Goal: Transaction & Acquisition: Purchase product/service

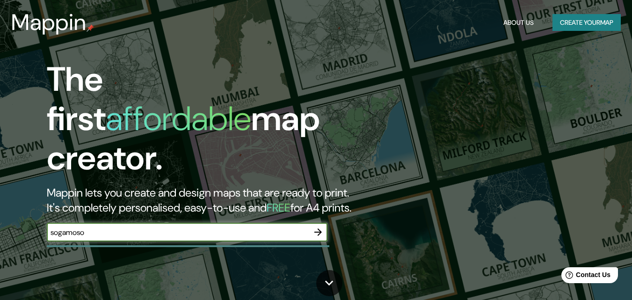
type input "sogamoso"
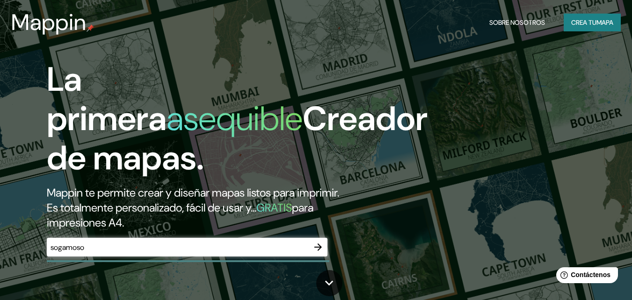
click at [320, 244] on icon "button" at bounding box center [318, 247] width 11 height 11
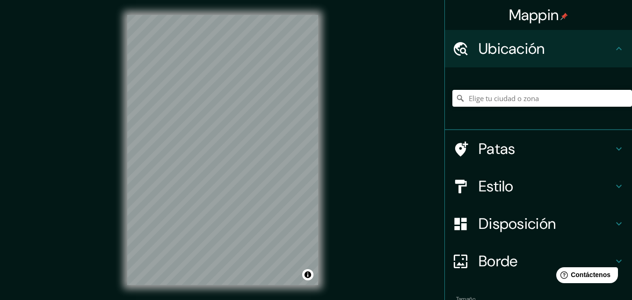
click at [366, 147] on div "Mappin Ubicación Patas Estilo Disposición Borde Elige un borde. Consejo : puede…" at bounding box center [316, 157] width 632 height 315
click at [494, 96] on input "Elige tu ciudad o zona" at bounding box center [543, 98] width 180 height 17
type input "Sogamoso, Boyacá, [GEOGRAPHIC_DATA]"
click at [193, 117] on div at bounding box center [193, 117] width 7 height 7
drag, startPoint x: 193, startPoint y: 117, endPoint x: 245, endPoint y: 123, distance: 51.8
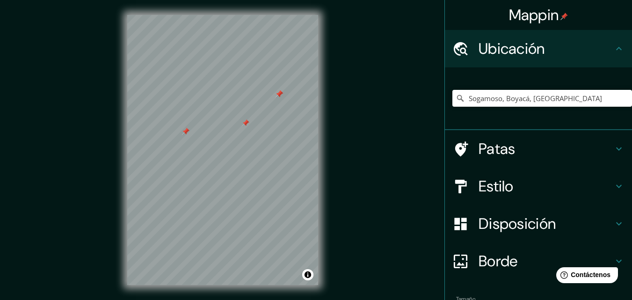
click at [245, 123] on div at bounding box center [245, 122] width 7 height 7
click at [508, 187] on h4 "Estilo" at bounding box center [546, 186] width 135 height 19
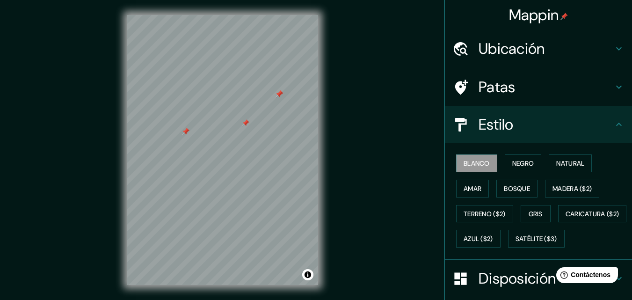
click at [595, 84] on h4 "Patas" at bounding box center [546, 87] width 135 height 19
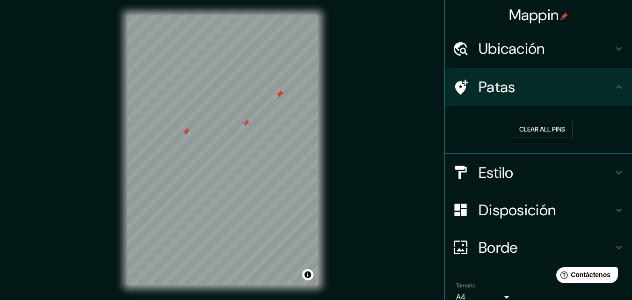
click at [614, 52] on icon at bounding box center [619, 48] width 11 height 11
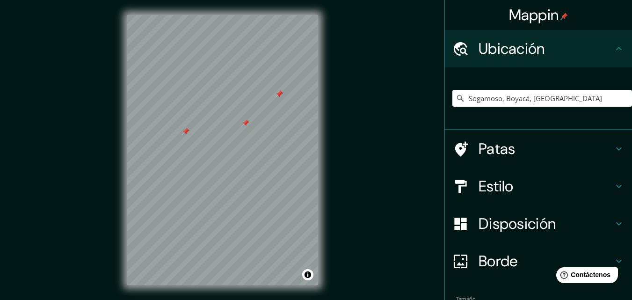
click at [614, 52] on icon at bounding box center [619, 48] width 11 height 11
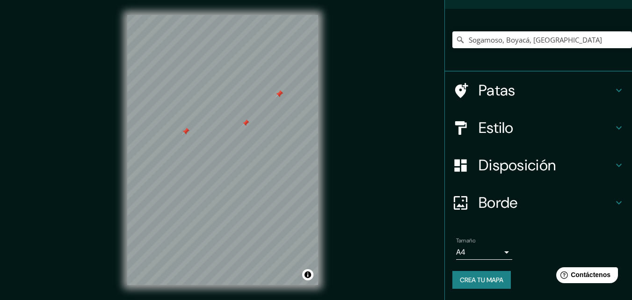
click at [606, 198] on h4 "Borde" at bounding box center [546, 202] width 135 height 19
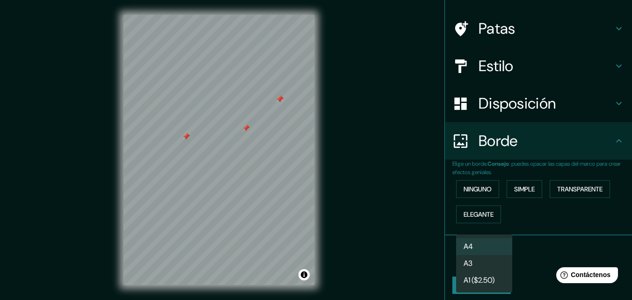
click at [498, 253] on body "Mappin Ubicación Sogamoso, Boyacá, Colombia Soğanlı Bahçelievler, Estambul, Tur…" at bounding box center [316, 150] width 632 height 300
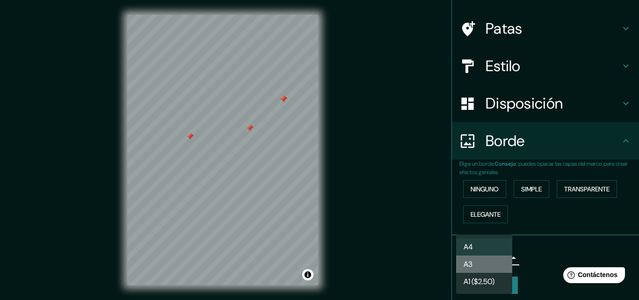
click at [482, 265] on li "A3" at bounding box center [484, 264] width 56 height 17
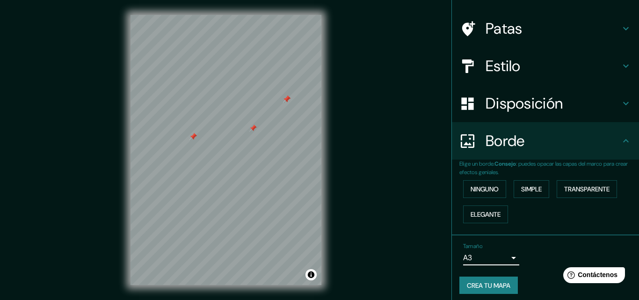
click at [491, 257] on body "Mappin Ubicación Sogamoso, Boyacá, Colombia Soğanlı Bahçelievler, Estambul, Tur…" at bounding box center [319, 150] width 639 height 300
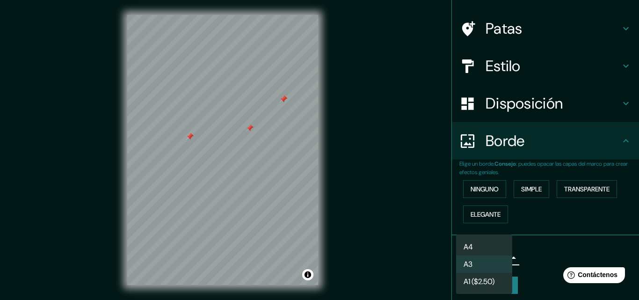
click at [497, 251] on li "A4" at bounding box center [484, 246] width 56 height 17
type input "single"
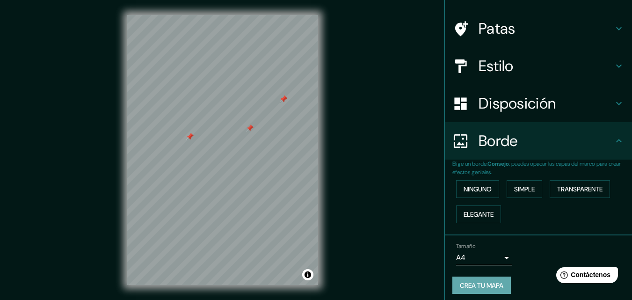
click at [477, 288] on font "Crea tu mapa" at bounding box center [482, 285] width 44 height 8
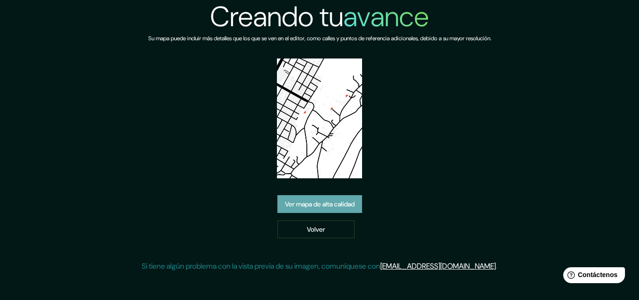
click at [355, 203] on font "Ver mapa de alta calidad" at bounding box center [320, 204] width 70 height 8
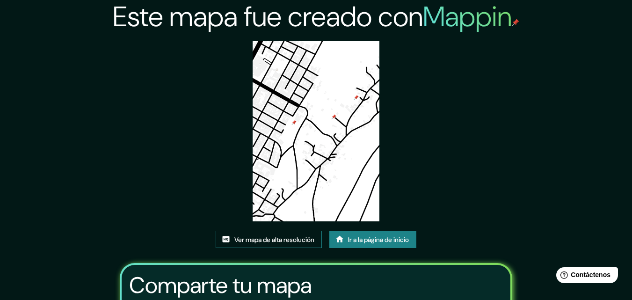
click at [309, 240] on font "Ver mapa de alta resolución" at bounding box center [275, 239] width 80 height 8
click at [349, 237] on font "Ir a la página de inicio" at bounding box center [378, 239] width 61 height 8
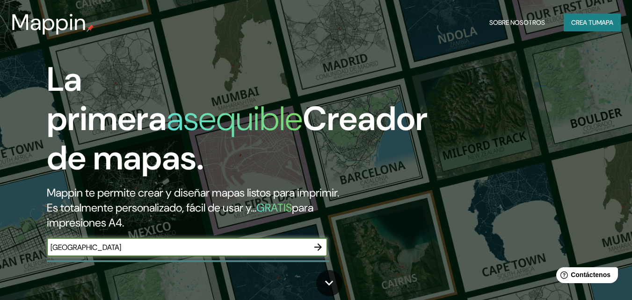
type input "colombia"
click at [316, 252] on icon "button" at bounding box center [318, 247] width 11 height 11
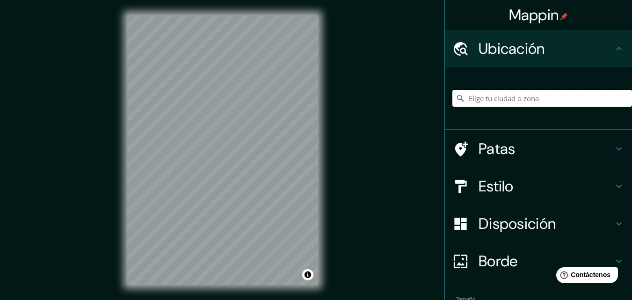
click at [489, 100] on input "Elige tu ciudad o zona" at bounding box center [543, 98] width 180 height 17
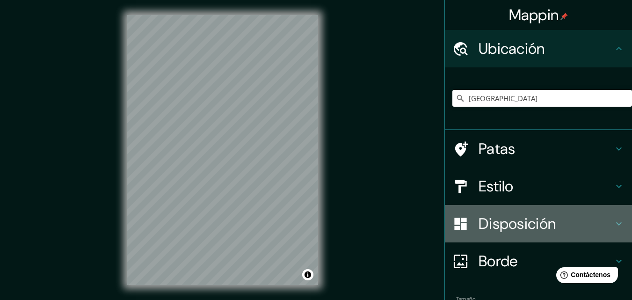
click at [602, 226] on h4 "Disposición" at bounding box center [546, 223] width 135 height 19
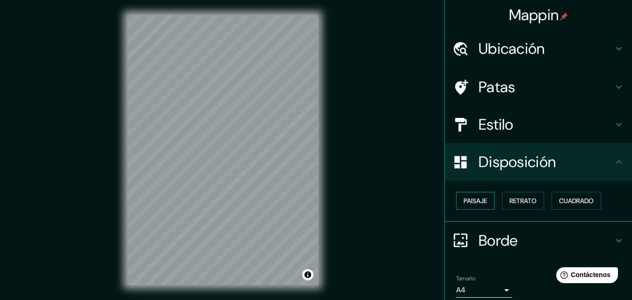
click at [483, 201] on button "Paisaje" at bounding box center [475, 201] width 38 height 18
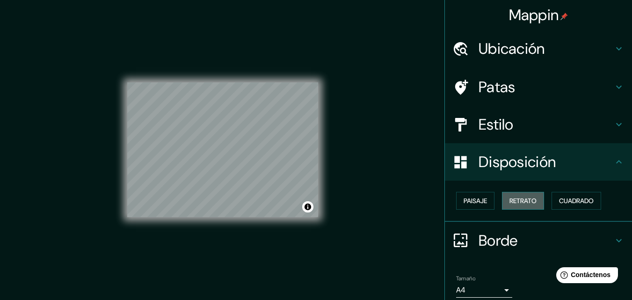
click at [531, 201] on font "Retrato" at bounding box center [523, 201] width 27 height 8
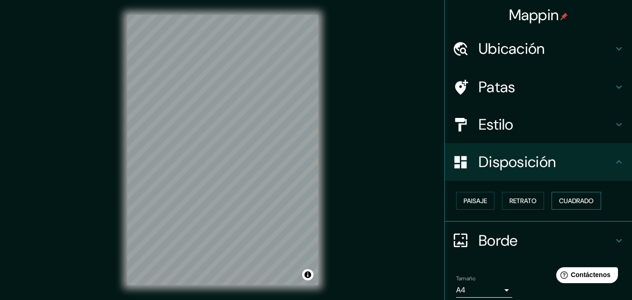
click at [563, 204] on font "Cuadrado" at bounding box center [576, 201] width 35 height 8
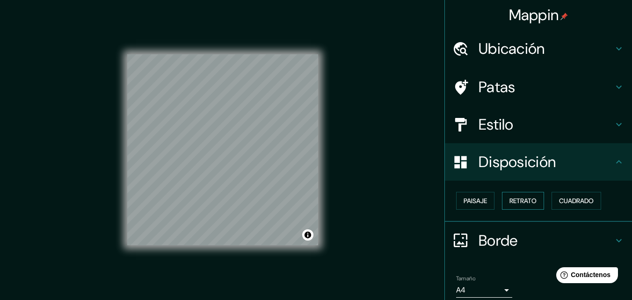
click at [521, 199] on font "Retrato" at bounding box center [523, 201] width 27 height 8
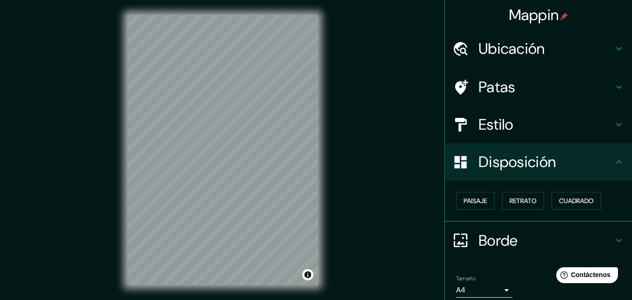
click at [614, 84] on icon at bounding box center [619, 86] width 11 height 11
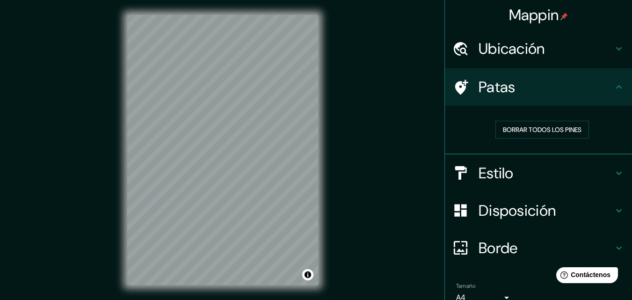
click at [614, 84] on icon at bounding box center [619, 86] width 11 height 11
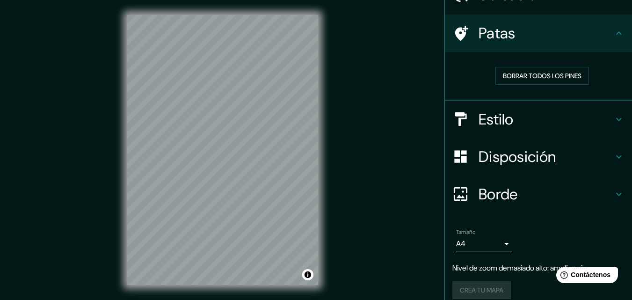
scroll to position [64, 0]
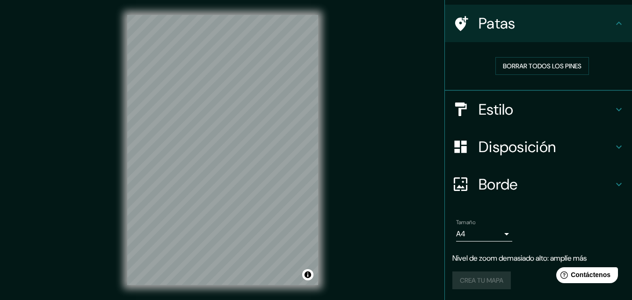
click at [610, 140] on div "Disposición" at bounding box center [538, 146] width 187 height 37
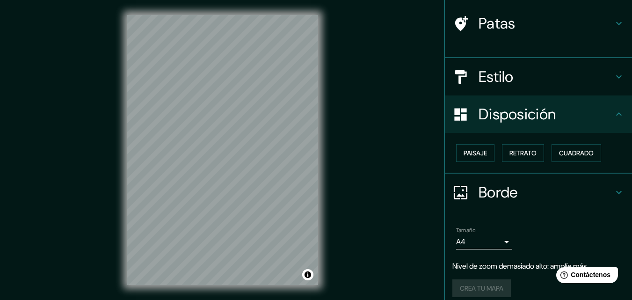
scroll to position [56, 0]
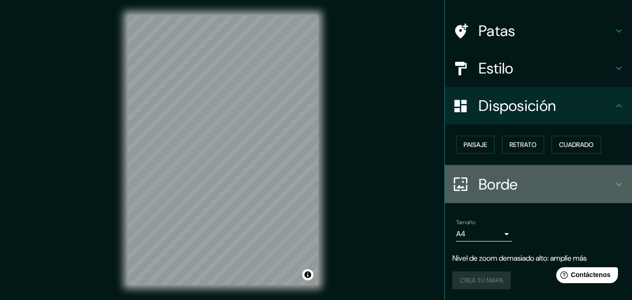
click at [615, 179] on icon at bounding box center [619, 184] width 11 height 11
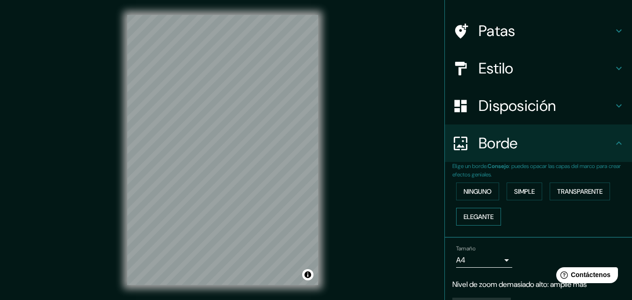
click at [490, 213] on button "Elegante" at bounding box center [478, 217] width 45 height 18
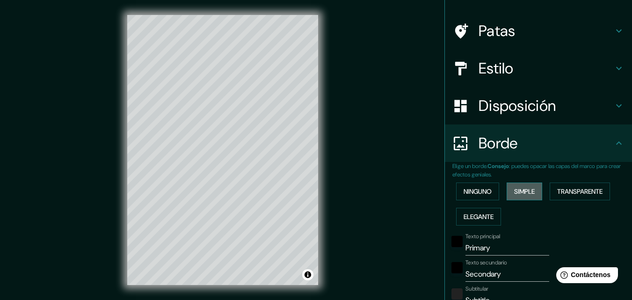
click at [515, 196] on font "Simple" at bounding box center [524, 191] width 21 height 8
click at [550, 189] on button "Transparente" at bounding box center [580, 192] width 60 height 18
click at [479, 187] on font "Ninguno" at bounding box center [478, 191] width 28 height 8
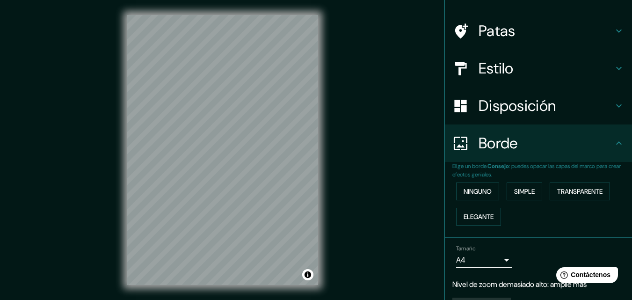
click at [598, 108] on h4 "Disposición" at bounding box center [546, 105] width 135 height 19
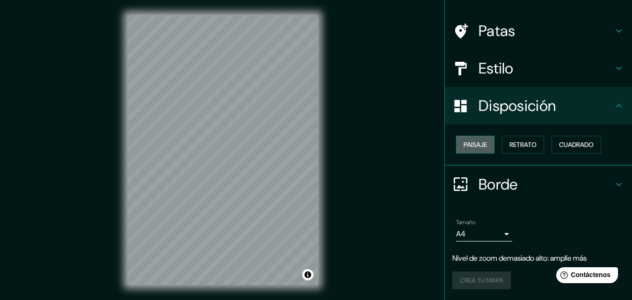
click at [464, 147] on font "Paisaje" at bounding box center [475, 144] width 23 height 8
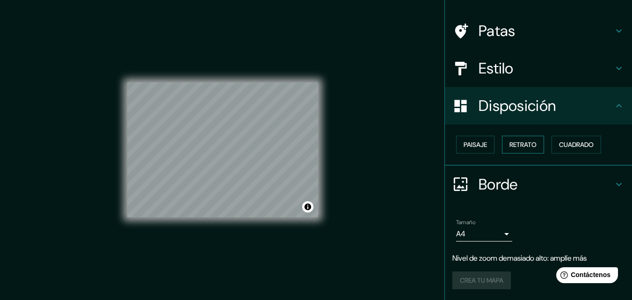
click at [516, 141] on font "Retrato" at bounding box center [523, 144] width 27 height 8
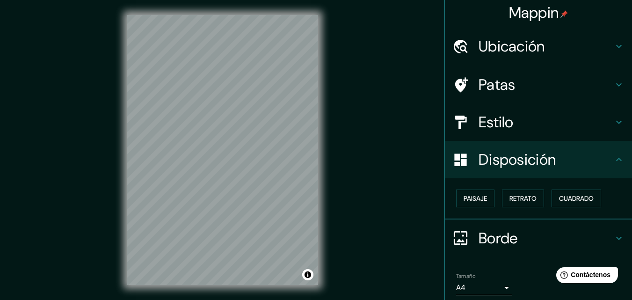
scroll to position [0, 0]
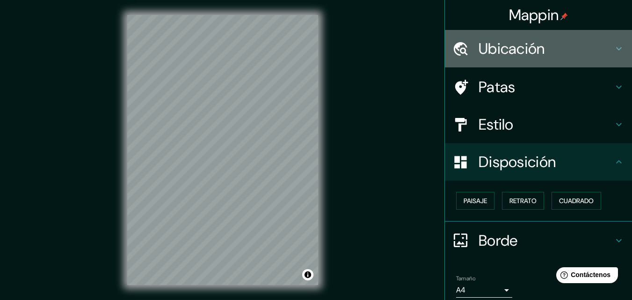
click at [614, 46] on icon at bounding box center [619, 48] width 11 height 11
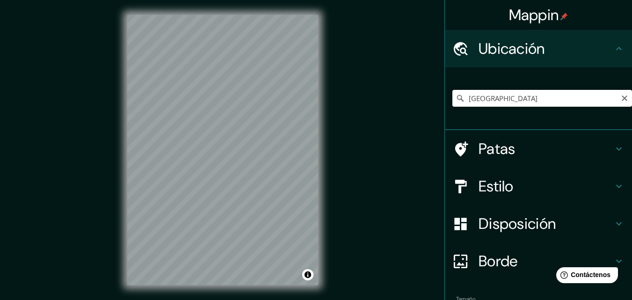
click at [520, 100] on input "[GEOGRAPHIC_DATA]" at bounding box center [543, 98] width 180 height 17
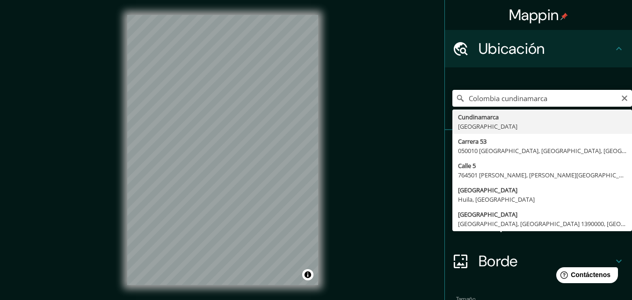
type input "Cundinamarca, [GEOGRAPHIC_DATA]"
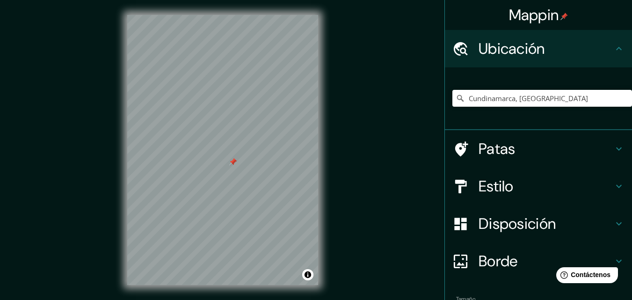
click at [593, 145] on h4 "Patas" at bounding box center [546, 149] width 135 height 19
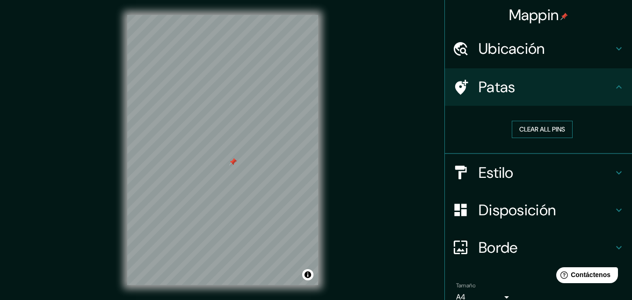
click at [553, 134] on button "Clear all pins" at bounding box center [542, 129] width 61 height 17
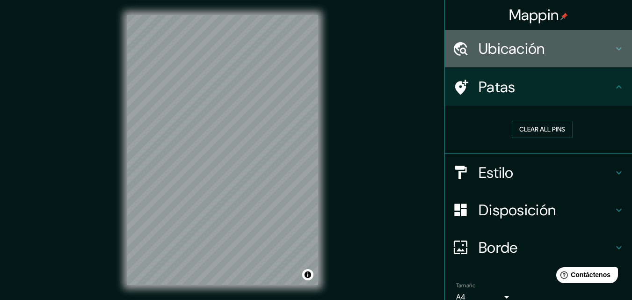
click at [606, 57] on h4 "Ubicación" at bounding box center [546, 48] width 135 height 19
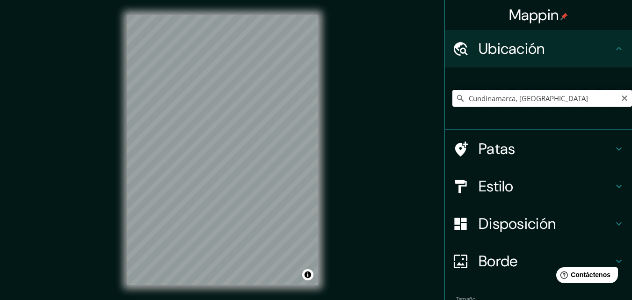
click at [463, 98] on input "Cundinamarca, [GEOGRAPHIC_DATA]" at bounding box center [543, 98] width 180 height 17
drag, startPoint x: 463, startPoint y: 98, endPoint x: 509, endPoint y: 100, distance: 45.4
click at [509, 100] on input "Cundinamarca, [GEOGRAPHIC_DATA]" at bounding box center [543, 98] width 180 height 17
type input "Sogamoso, Boyacá, Colombia"
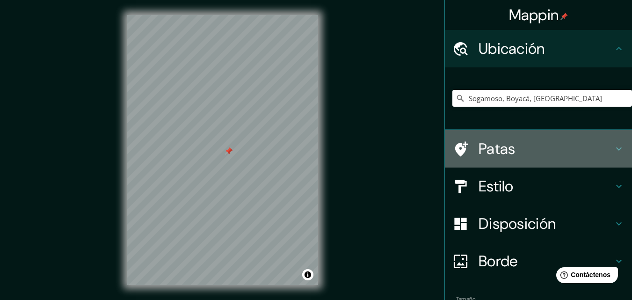
click at [540, 142] on h4 "Patas" at bounding box center [546, 149] width 135 height 19
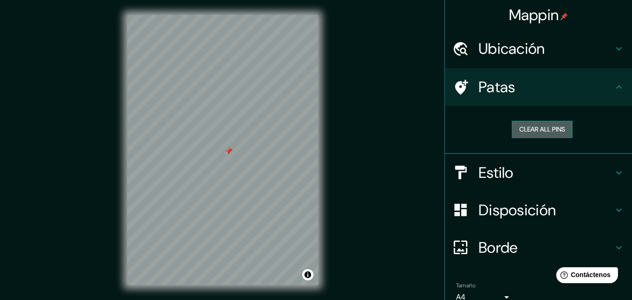
click at [539, 134] on button "Clear all pins" at bounding box center [542, 129] width 61 height 17
click at [535, 132] on button "Clear all pins" at bounding box center [542, 129] width 61 height 17
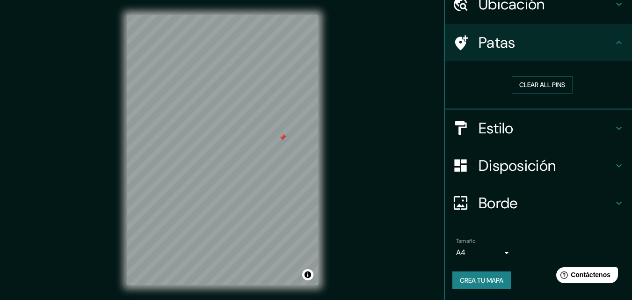
click at [482, 283] on font "Crea tu mapa" at bounding box center [482, 280] width 44 height 8
click at [602, 160] on h4 "Disposición" at bounding box center [546, 165] width 135 height 19
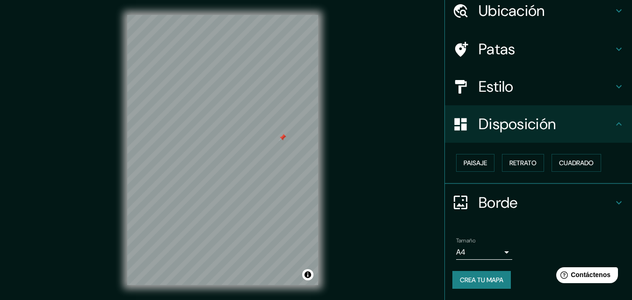
scroll to position [37, 0]
click at [477, 159] on font "Paisaje" at bounding box center [475, 163] width 23 height 12
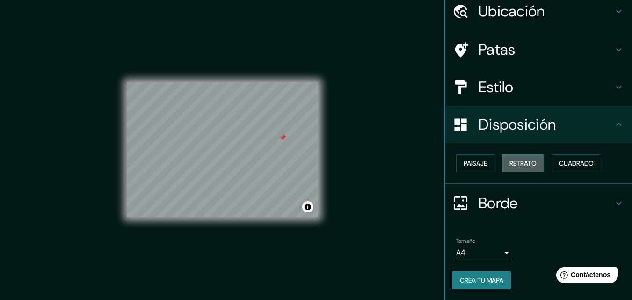
click at [510, 158] on font "Retrato" at bounding box center [523, 163] width 27 height 12
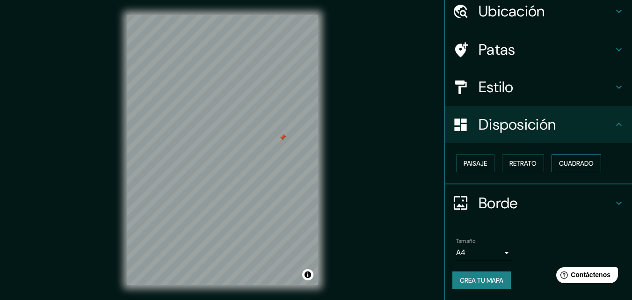
click at [559, 162] on font "Cuadrado" at bounding box center [576, 163] width 35 height 8
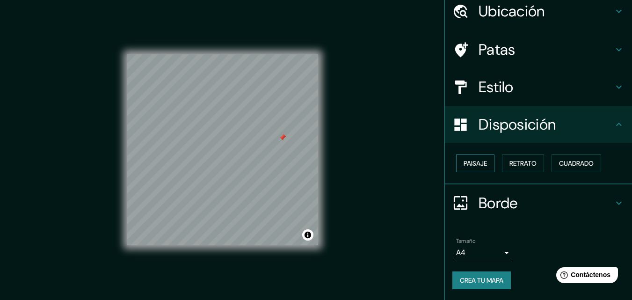
click at [481, 168] on font "Paisaje" at bounding box center [475, 163] width 23 height 12
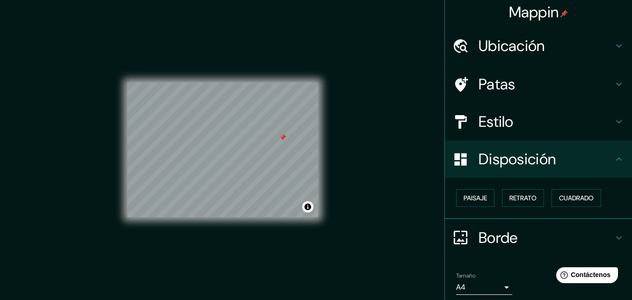
scroll to position [0, 0]
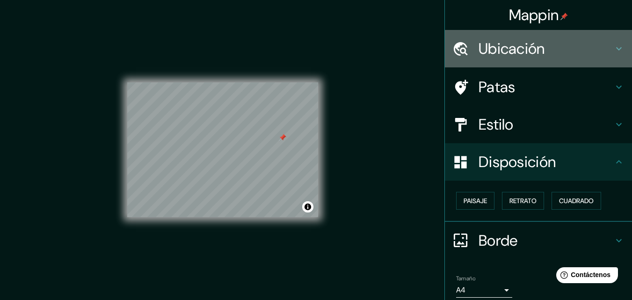
click at [594, 53] on h4 "Ubicación" at bounding box center [546, 48] width 135 height 19
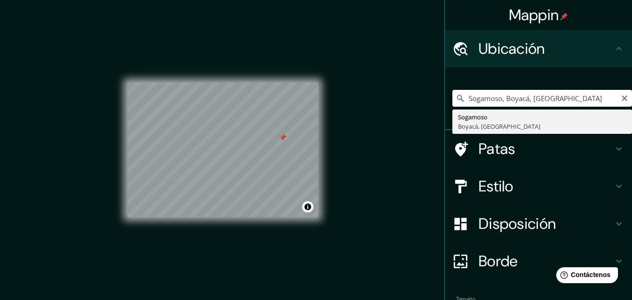
drag, startPoint x: 565, startPoint y: 99, endPoint x: 462, endPoint y: 113, distance: 103.9
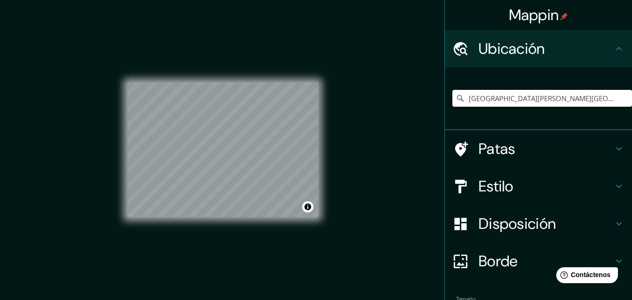
scroll to position [59, 0]
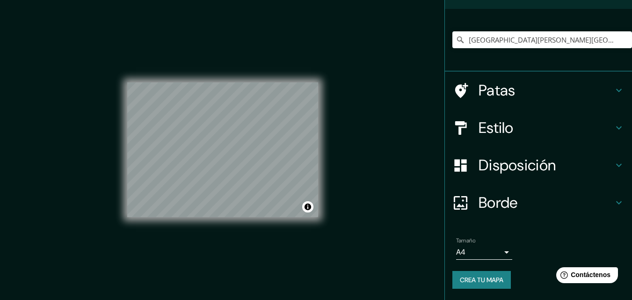
click at [472, 283] on font "Crea tu mapa" at bounding box center [482, 280] width 44 height 8
drag, startPoint x: 479, startPoint y: 39, endPoint x: 461, endPoint y: 43, distance: 18.5
click at [461, 43] on input "París, Francia" at bounding box center [543, 39] width 180 height 17
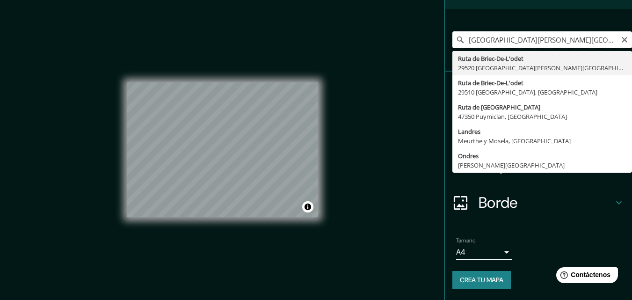
drag, startPoint x: 516, startPoint y: 44, endPoint x: 491, endPoint y: 43, distance: 25.3
click at [491, 43] on input "londres, Francia" at bounding box center [543, 39] width 180 height 17
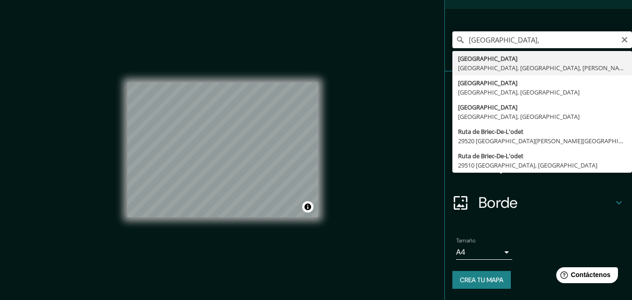
type input "Londres, Gran Londres, Inglaterra, Reino Unido"
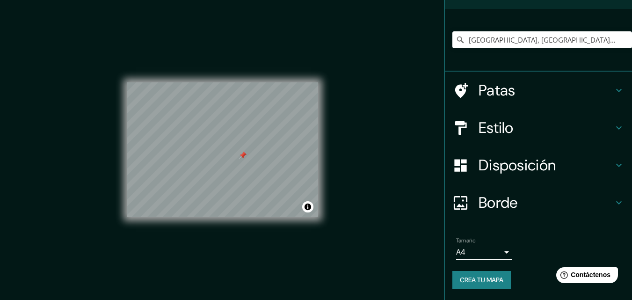
click at [453, 276] on button "Crea tu mapa" at bounding box center [482, 280] width 59 height 18
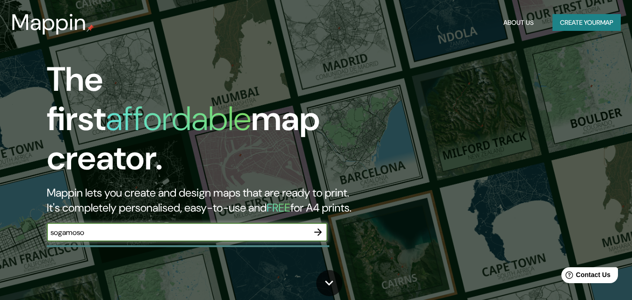
type input "sogamoso"
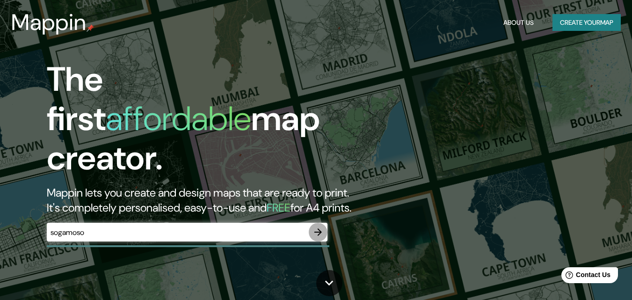
click at [319, 228] on icon "button" at bounding box center [318, 231] width 7 height 7
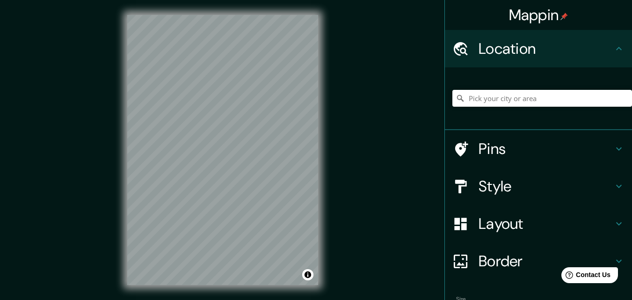
drag, startPoint x: 382, startPoint y: 169, endPoint x: 411, endPoint y: 140, distance: 40.7
click at [406, 144] on div "Mappin Location Pins Style Layout Border Choose a border. Hint : you can make l…" at bounding box center [316, 157] width 632 height 315
click at [475, 103] on input "Pick your city or area" at bounding box center [543, 98] width 180 height 17
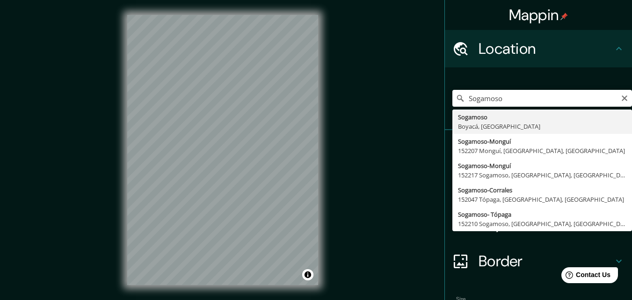
type input "Sogamoso, Boyacá, [GEOGRAPHIC_DATA]"
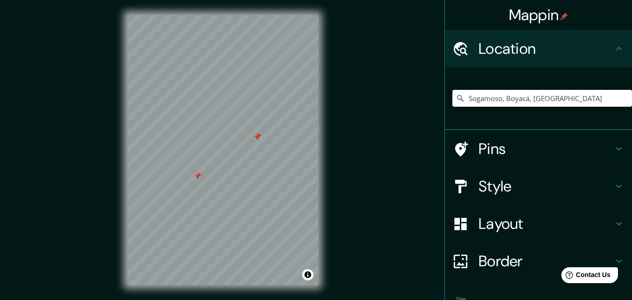
click at [254, 135] on div at bounding box center [256, 136] width 7 height 7
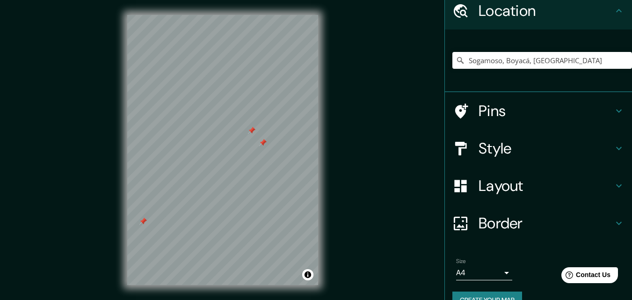
scroll to position [58, 0]
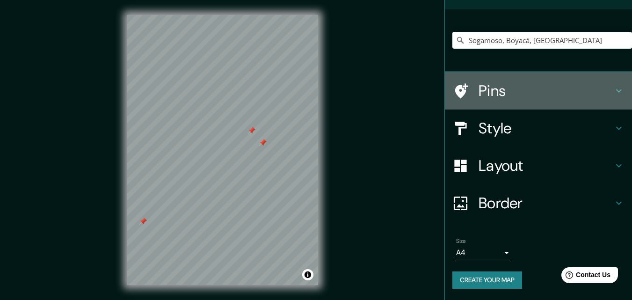
click at [563, 89] on h4 "Pins" at bounding box center [546, 90] width 135 height 19
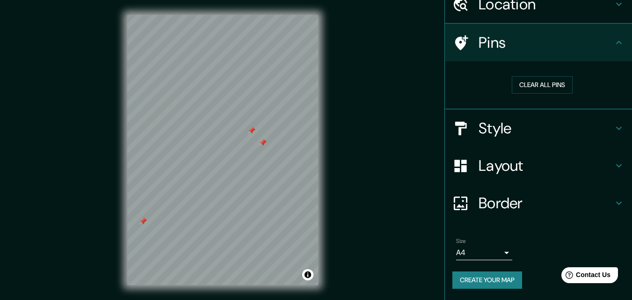
scroll to position [44, 0]
click at [552, 88] on button "Clear all pins" at bounding box center [542, 85] width 61 height 17
click at [555, 164] on h4 "Layout" at bounding box center [546, 166] width 135 height 19
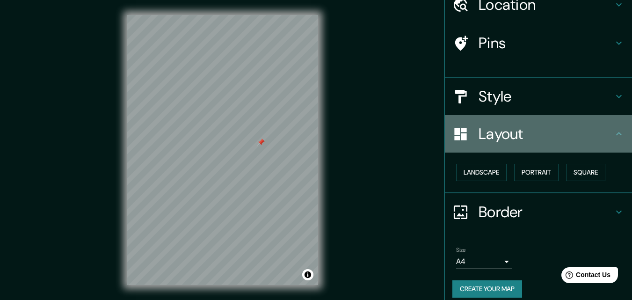
click at [555, 143] on h4 "Layout" at bounding box center [546, 134] width 135 height 19
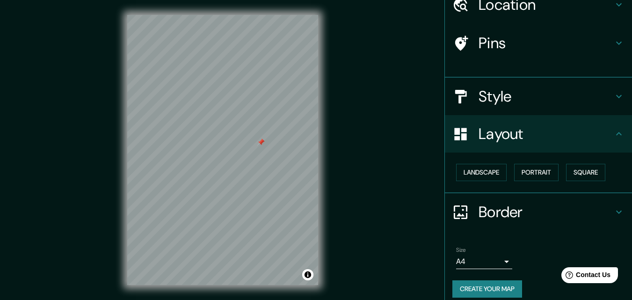
scroll to position [37, 0]
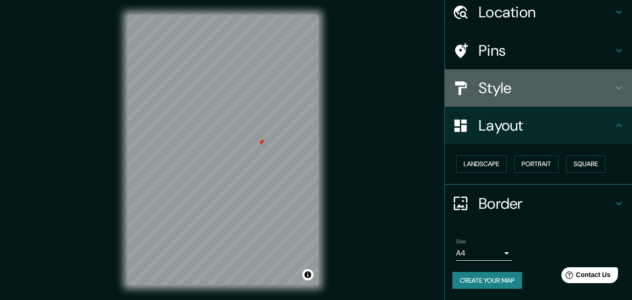
click at [614, 86] on icon at bounding box center [619, 87] width 11 height 11
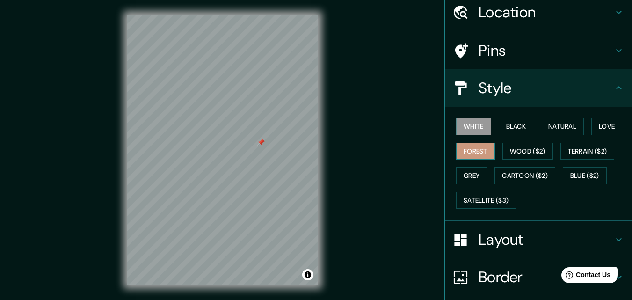
click at [476, 154] on button "Forest" at bounding box center [475, 151] width 39 height 17
click at [566, 127] on button "Natural" at bounding box center [562, 126] width 43 height 17
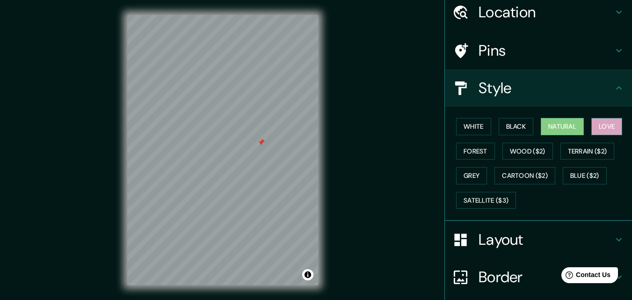
click at [603, 125] on button "Love" at bounding box center [607, 126] width 31 height 17
click at [473, 151] on button "Forest" at bounding box center [475, 151] width 39 height 17
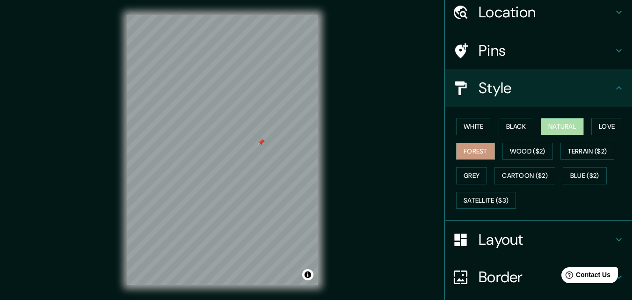
click at [563, 125] on button "Natural" at bounding box center [562, 126] width 43 height 17
click at [514, 128] on button "Black" at bounding box center [516, 126] width 35 height 17
click at [543, 127] on button "Natural" at bounding box center [562, 126] width 43 height 17
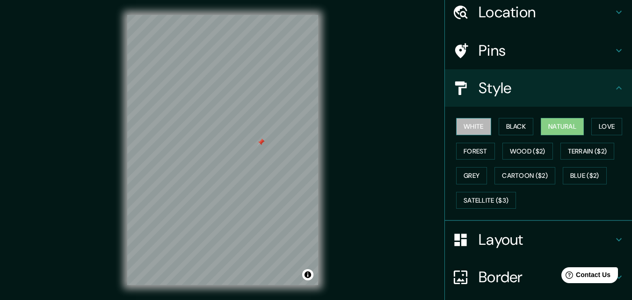
click at [461, 129] on button "White" at bounding box center [473, 126] width 35 height 17
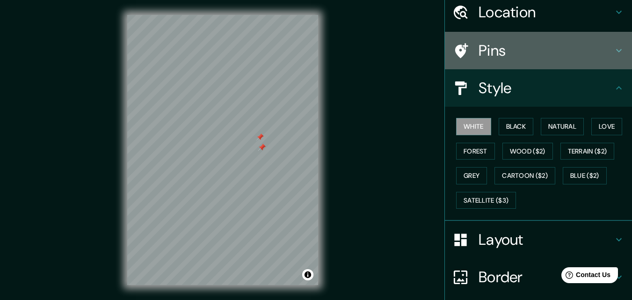
click at [617, 50] on icon at bounding box center [620, 50] width 6 height 3
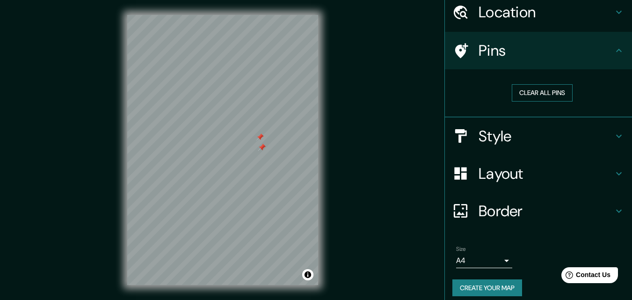
click at [562, 87] on button "Clear all pins" at bounding box center [542, 92] width 61 height 17
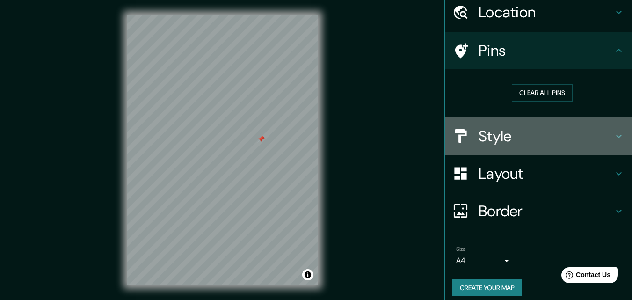
click at [605, 133] on h4 "Style" at bounding box center [546, 136] width 135 height 19
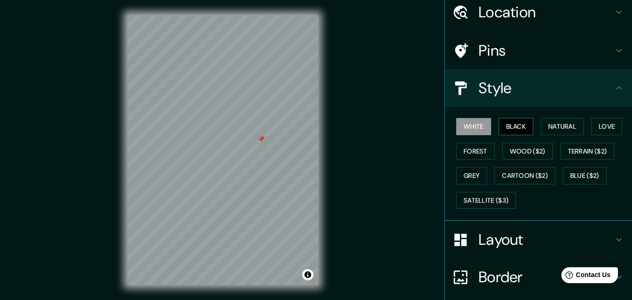
click at [513, 121] on button "Black" at bounding box center [516, 126] width 35 height 17
click at [558, 121] on button "Natural" at bounding box center [562, 126] width 43 height 17
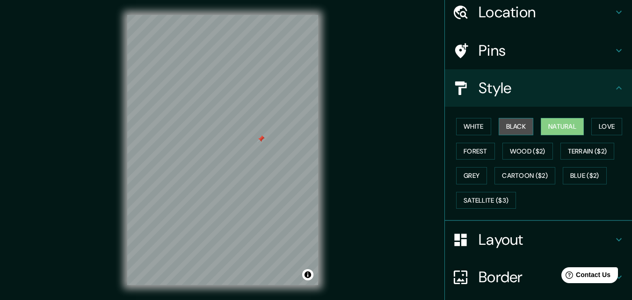
click at [514, 127] on button "Black" at bounding box center [516, 126] width 35 height 17
click at [556, 126] on button "Natural" at bounding box center [562, 126] width 43 height 17
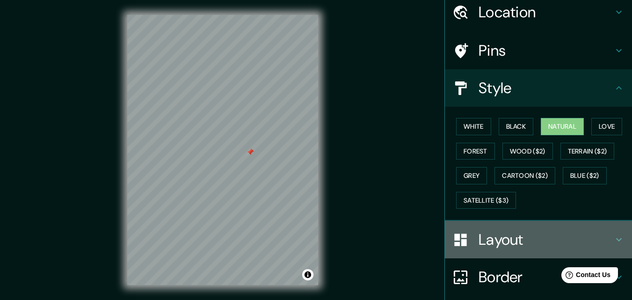
click at [583, 232] on h4 "Layout" at bounding box center [546, 239] width 135 height 19
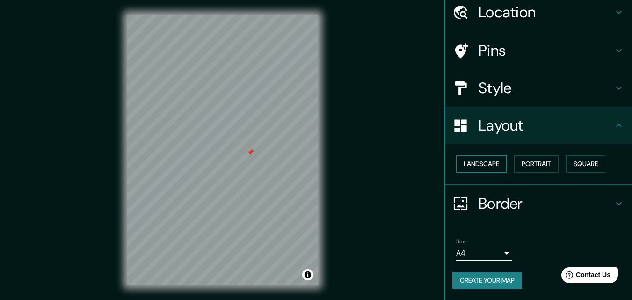
click at [493, 169] on button "Landscape" at bounding box center [481, 163] width 51 height 17
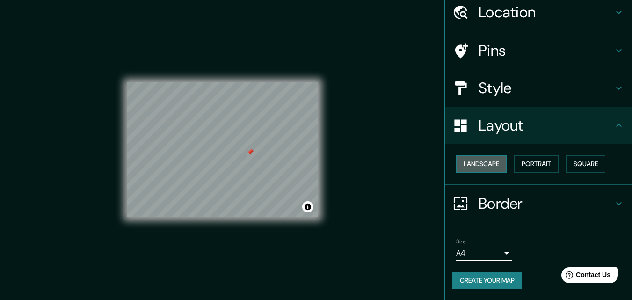
click at [493, 169] on button "Landscape" at bounding box center [481, 163] width 51 height 17
click at [522, 164] on button "Portrait" at bounding box center [536, 163] width 44 height 17
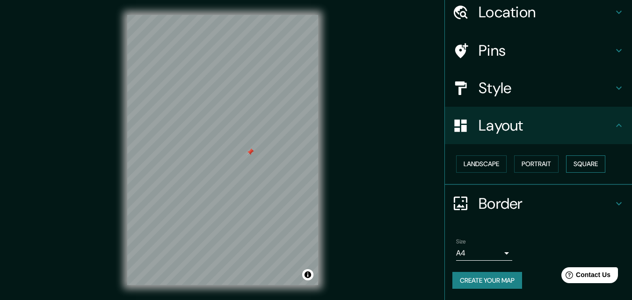
click at [571, 159] on button "Square" at bounding box center [585, 163] width 39 height 17
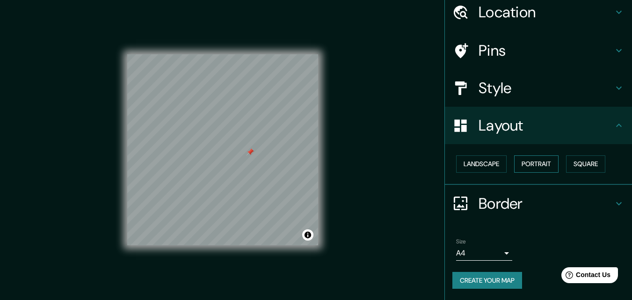
click at [521, 167] on button "Portrait" at bounding box center [536, 163] width 44 height 17
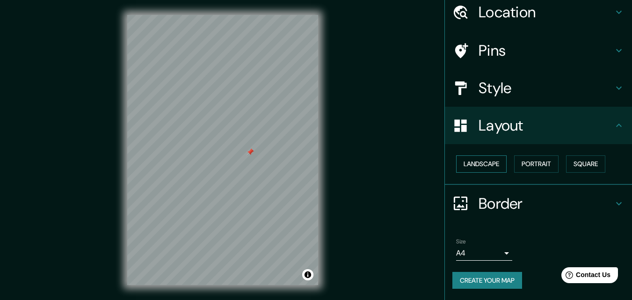
click at [491, 169] on button "Landscape" at bounding box center [481, 163] width 51 height 17
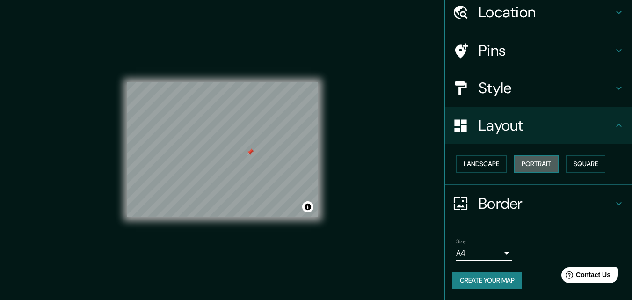
click at [524, 162] on button "Portrait" at bounding box center [536, 163] width 44 height 17
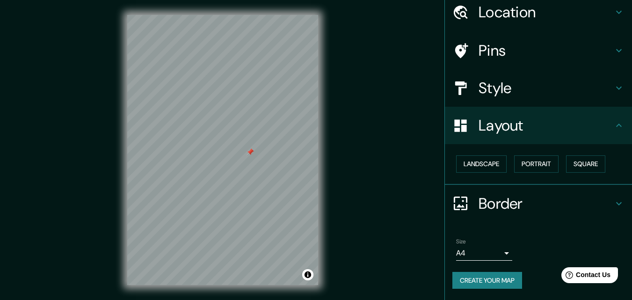
click at [614, 202] on icon at bounding box center [619, 203] width 11 height 11
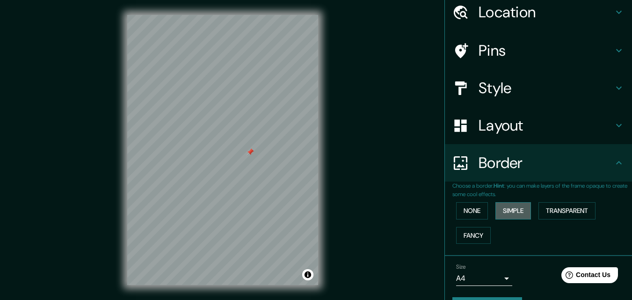
click at [498, 215] on button "Simple" at bounding box center [514, 210] width 36 height 17
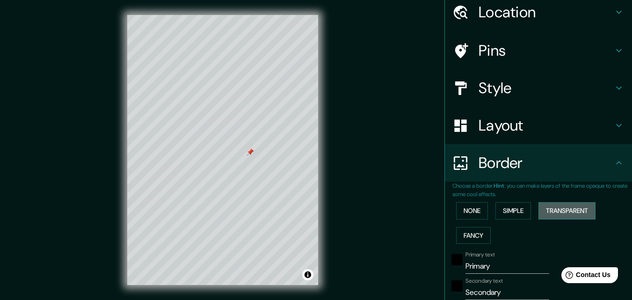
click at [555, 212] on button "Transparent" at bounding box center [567, 210] width 57 height 17
click at [475, 233] on button "Fancy" at bounding box center [473, 235] width 35 height 17
click at [505, 210] on button "Simple" at bounding box center [514, 210] width 36 height 17
click at [479, 231] on button "Fancy" at bounding box center [473, 235] width 35 height 17
click at [535, 127] on h4 "Layout" at bounding box center [546, 125] width 135 height 19
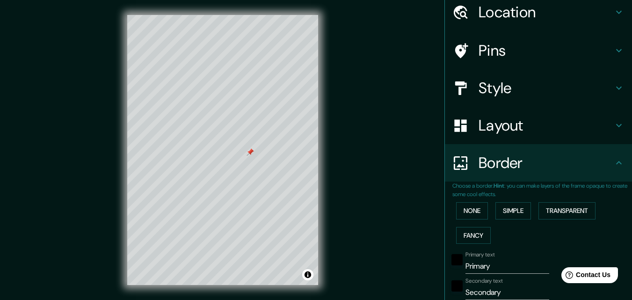
type input "163"
type input "33"
type input "16"
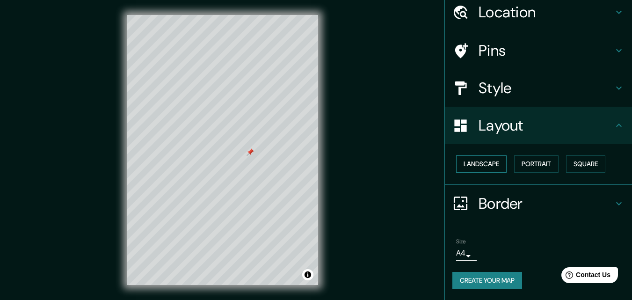
click at [488, 164] on button "Landscape" at bounding box center [481, 163] width 51 height 17
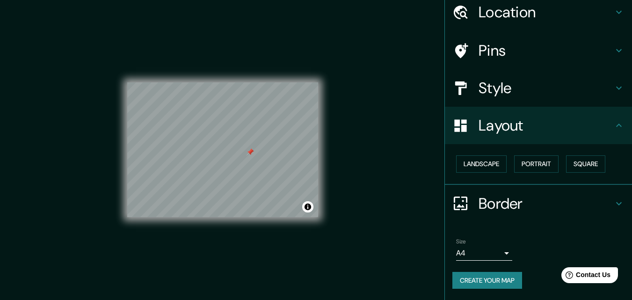
click at [601, 197] on h4 "Border" at bounding box center [546, 203] width 135 height 19
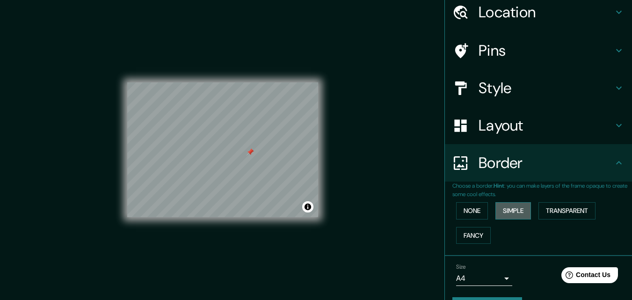
click at [510, 211] on button "Simple" at bounding box center [514, 210] width 36 height 17
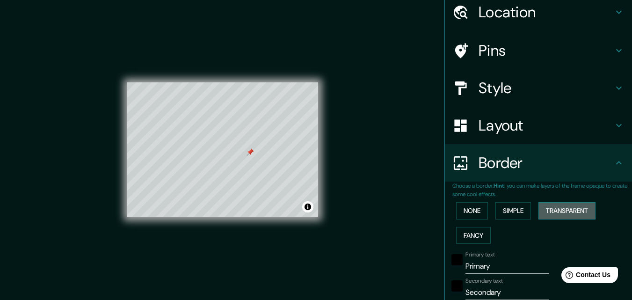
click at [539, 216] on button "Transparent" at bounding box center [567, 210] width 57 height 17
click at [468, 238] on button "Fancy" at bounding box center [473, 235] width 35 height 17
click at [511, 211] on button "Simple" at bounding box center [514, 210] width 36 height 17
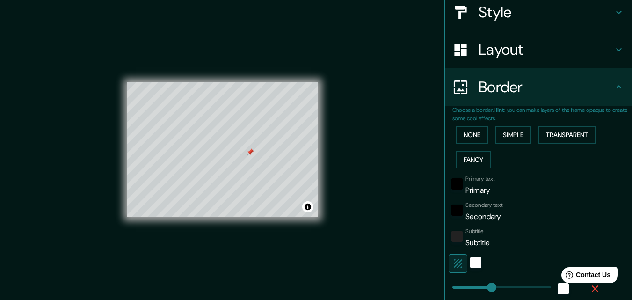
scroll to position [114, 0]
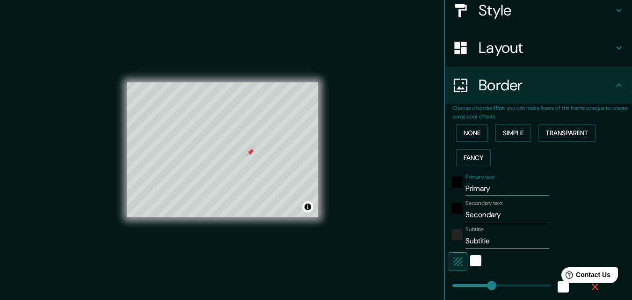
drag, startPoint x: 490, startPoint y: 192, endPoint x: 459, endPoint y: 192, distance: 30.9
click at [466, 192] on input "Primary" at bounding box center [508, 188] width 84 height 15
type input "V"
type input "163"
type input "33"
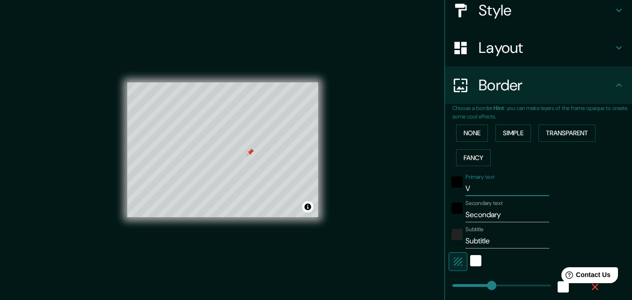
type input "Vd"
type input "163"
type input "33"
type input "Vda"
type input "163"
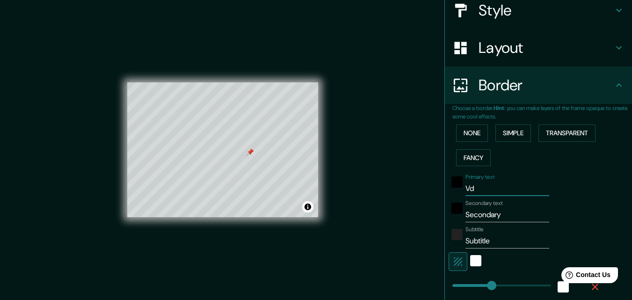
type input "33"
type input "Vda"
type input "163"
type input "33"
type input "Vda"
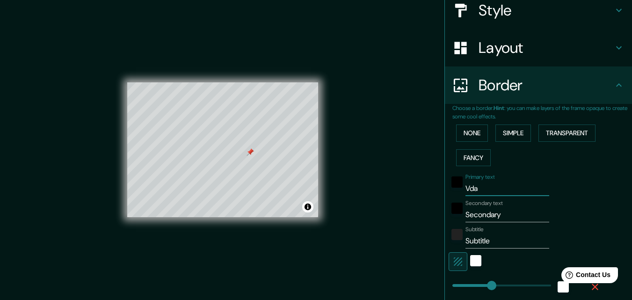
type input "163"
type input "33"
type input "Vda."
type input "163"
type input "33"
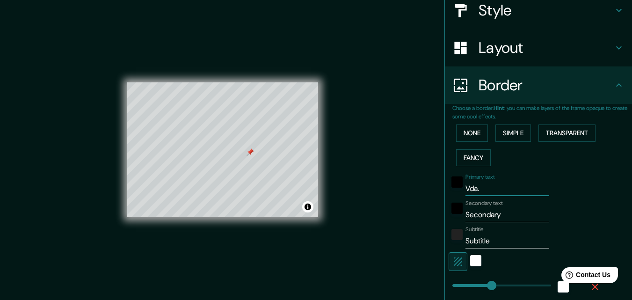
type input "Vda."
type input "163"
type input "33"
type input "Vda. P"
type input "163"
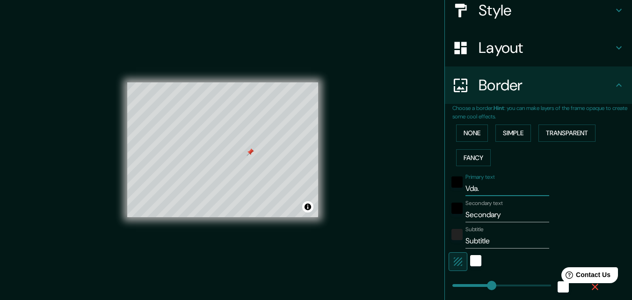
type input "33"
type input "Vda. Pa"
type input "163"
type input "33"
type input "Vda. Pan"
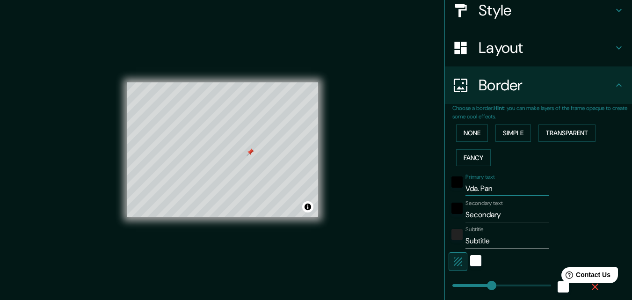
type input "163"
type input "33"
type input "Vda. Pant"
type input "163"
type input "33"
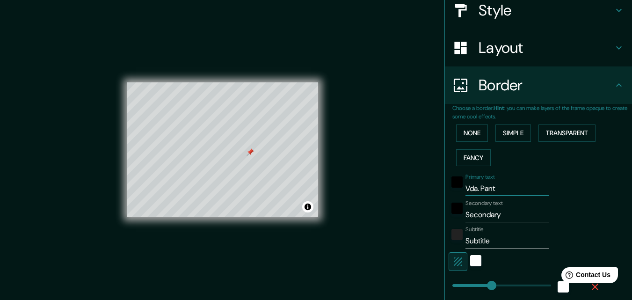
type input "Vda. Panta"
type input "163"
type input "33"
type input "Vda. Pantan"
type input "163"
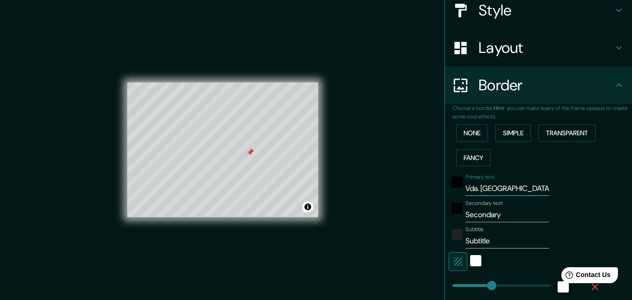
type input "33"
type input "Vda. Pantani"
type input "163"
type input "33"
type input "Vda. Pantanit"
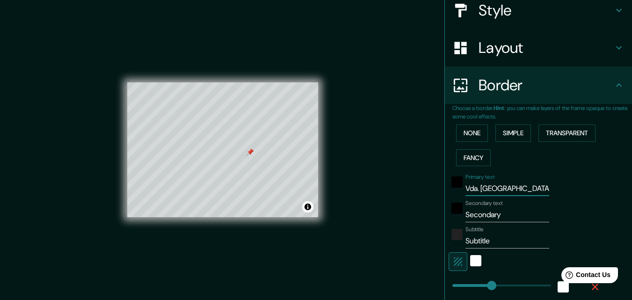
type input "163"
type input "33"
click at [474, 186] on input "Vda. Pantanit" at bounding box center [508, 188] width 84 height 15
drag, startPoint x: 476, startPoint y: 186, endPoint x: 460, endPoint y: 192, distance: 17.0
click at [466, 192] on input "Vda. Pantanit" at bounding box center [508, 188] width 84 height 15
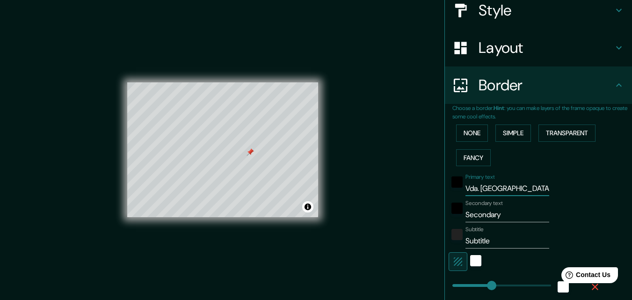
type input "Pantanit"
type input "163"
type input "33"
click at [493, 189] on input "Pantanit" at bounding box center [508, 188] width 84 height 15
type input "Pantanito"
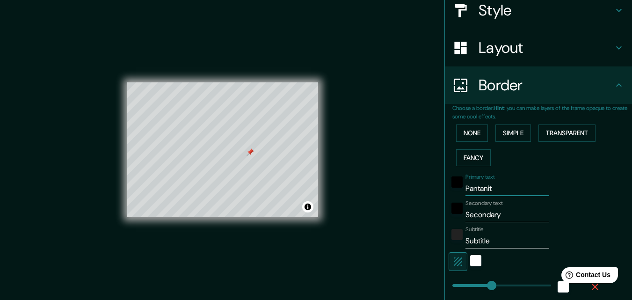
type input "163"
type input "33"
type input "Pantanitos"
type input "163"
type input "33"
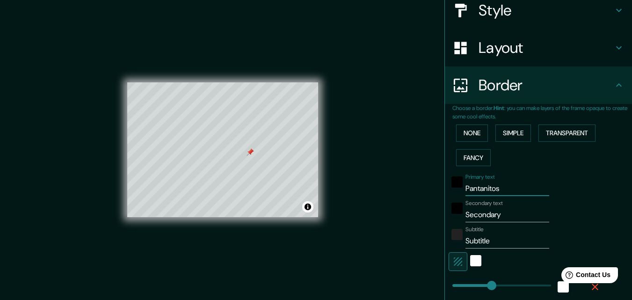
type input "Pantanitos"
drag, startPoint x: 496, startPoint y: 212, endPoint x: 464, endPoint y: 220, distance: 32.2
click at [466, 220] on input "Secondary" at bounding box center [508, 214] width 84 height 15
type input "So"
type input "163"
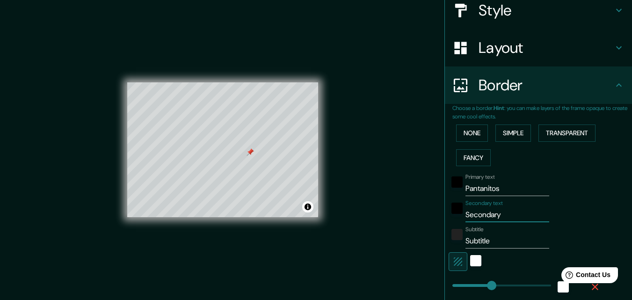
type input "33"
type input "Sog"
type input "163"
type input "33"
type input "Soga"
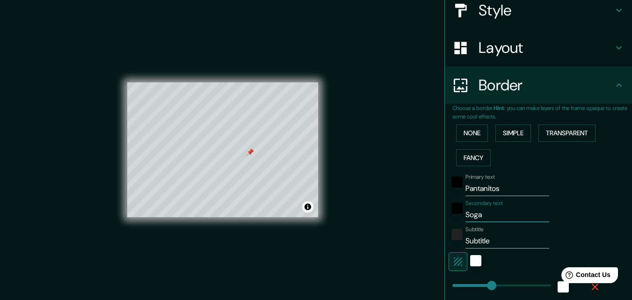
type input "163"
type input "33"
type input "Sogam"
type input "163"
type input "33"
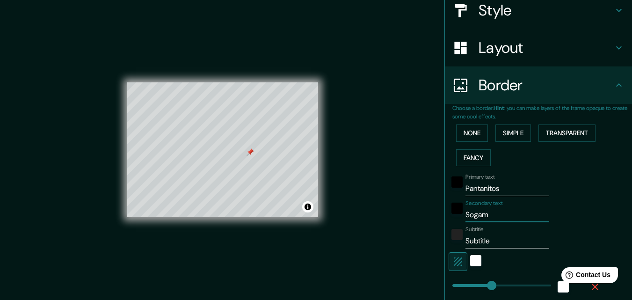
type input "Sogamo"
type input "163"
type input "33"
type input "Sogamos"
type input "163"
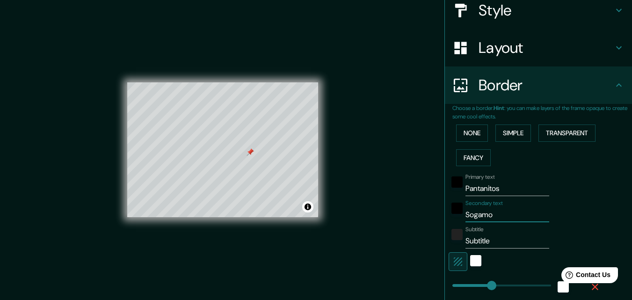
type input "33"
type input "Sogamoso"
type input "163"
type input "33"
type input "Sogamoso"
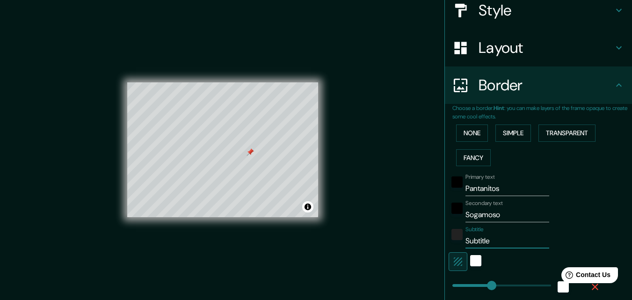
drag, startPoint x: 489, startPoint y: 238, endPoint x: 455, endPoint y: 247, distance: 34.9
click at [455, 247] on div "Subtitle Subtitle" at bounding box center [526, 237] width 154 height 22
type input "C"
type input "163"
type input "33"
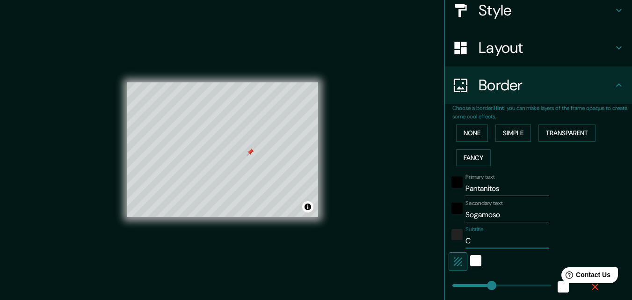
type input "Co"
type input "163"
type input "33"
type input "Col"
type input "163"
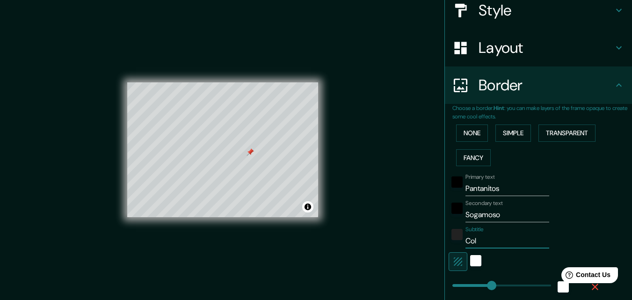
type input "33"
type input "Colo"
type input "163"
type input "33"
type input "Colom"
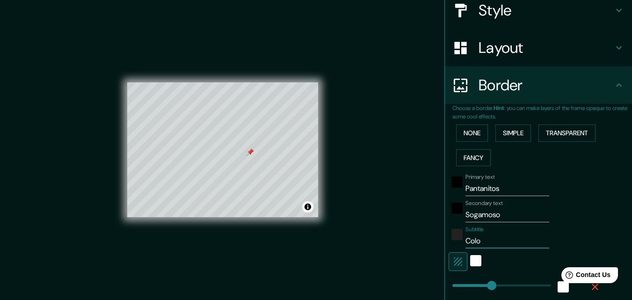
type input "163"
type input "33"
type input "Colomb"
type input "163"
type input "33"
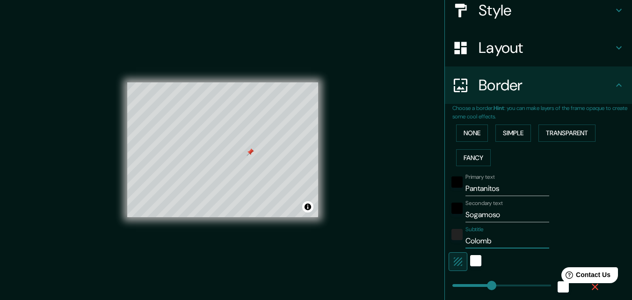
type input "Colombi"
type input "163"
type input "33"
type input "Colombia"
type input "163"
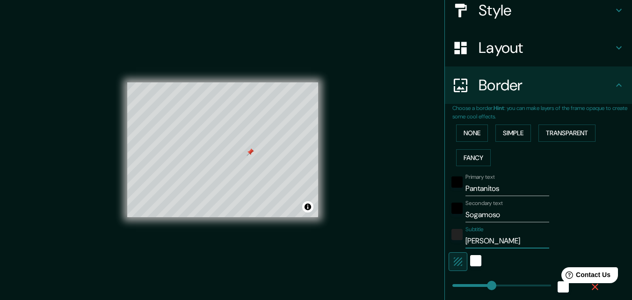
type input "33"
type input "Colombia"
click at [605, 13] on h4 "Style" at bounding box center [546, 10] width 135 height 19
type input "163"
type input "33"
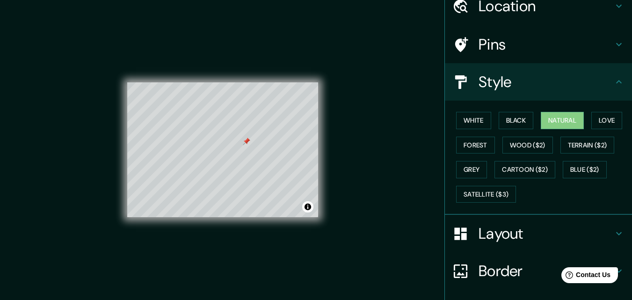
scroll to position [110, 0]
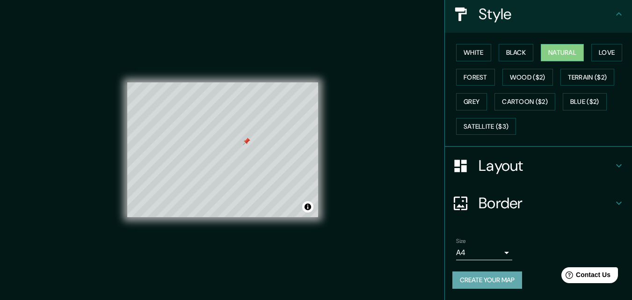
click at [482, 286] on button "Create your map" at bounding box center [488, 280] width 70 height 17
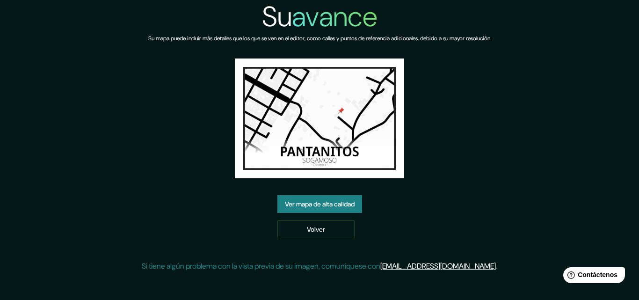
click at [346, 199] on font "Ver mapa de alta calidad" at bounding box center [320, 204] width 70 height 12
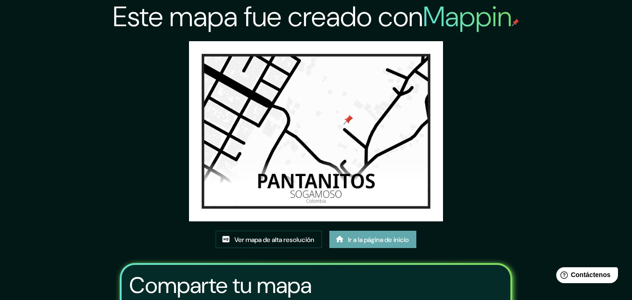
click at [374, 237] on font "Ir a la página de inicio" at bounding box center [378, 239] width 61 height 8
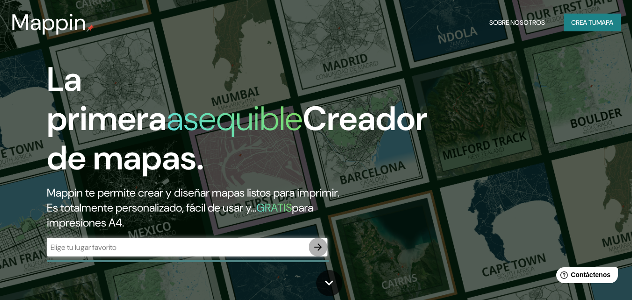
click at [321, 249] on icon "button" at bounding box center [318, 247] width 11 height 11
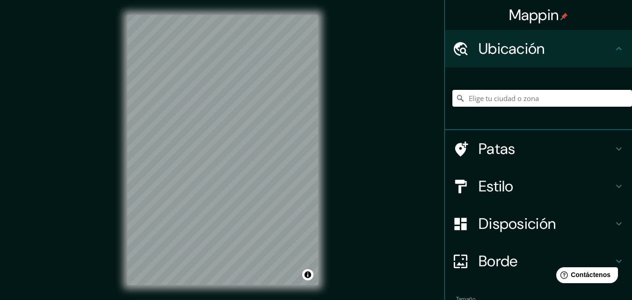
click at [479, 99] on input "Elige tu ciudad o zona" at bounding box center [543, 98] width 180 height 17
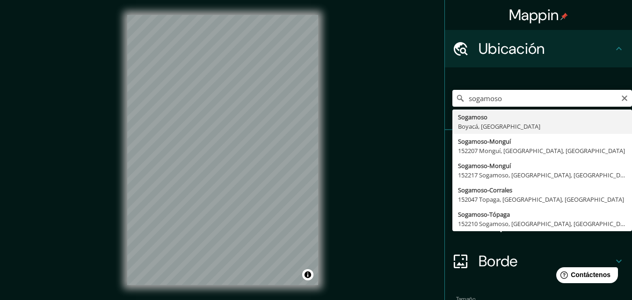
type input "Sogamoso, Boyacá, [GEOGRAPHIC_DATA]"
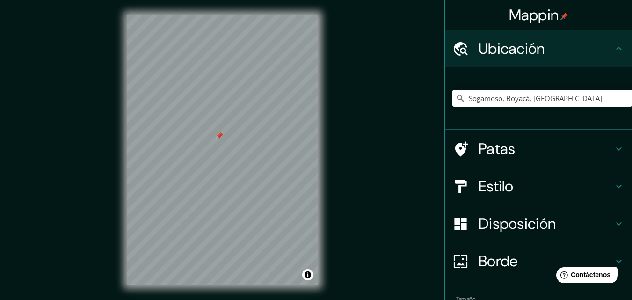
click at [215, 15] on div at bounding box center [222, 15] width 191 height 0
click at [216, 134] on div at bounding box center [219, 135] width 7 height 7
click at [519, 144] on h4 "Patas" at bounding box center [546, 149] width 135 height 19
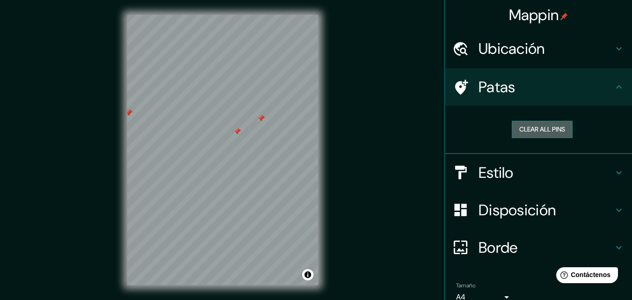
click at [521, 137] on button "Clear all pins" at bounding box center [542, 129] width 61 height 17
click at [589, 177] on h4 "Estilo" at bounding box center [546, 172] width 135 height 19
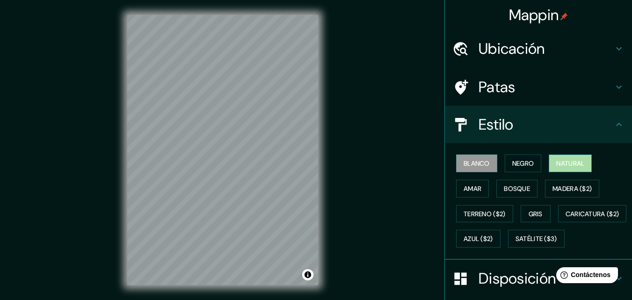
click at [562, 165] on font "Natural" at bounding box center [571, 163] width 28 height 8
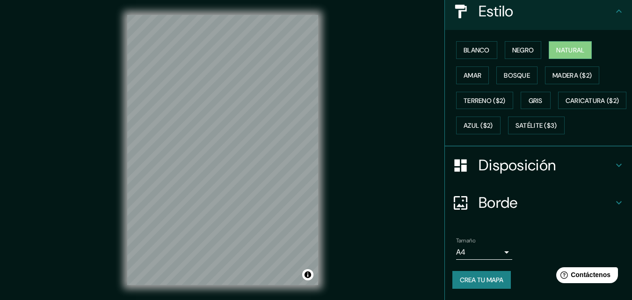
scroll to position [138, 0]
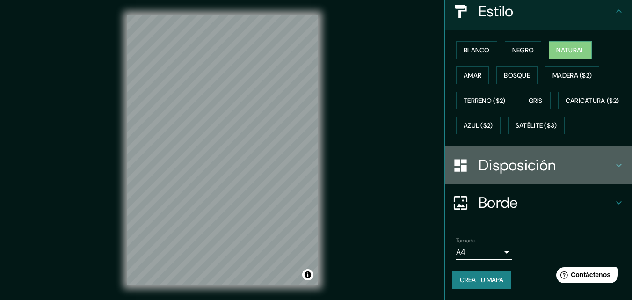
click at [590, 166] on h4 "Disposición" at bounding box center [546, 165] width 135 height 19
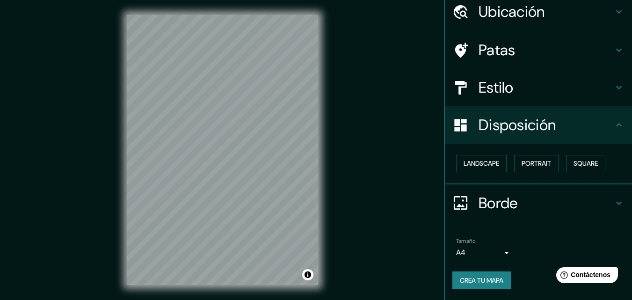
scroll to position [37, 0]
click at [476, 162] on font "Paisaje" at bounding box center [475, 163] width 23 height 8
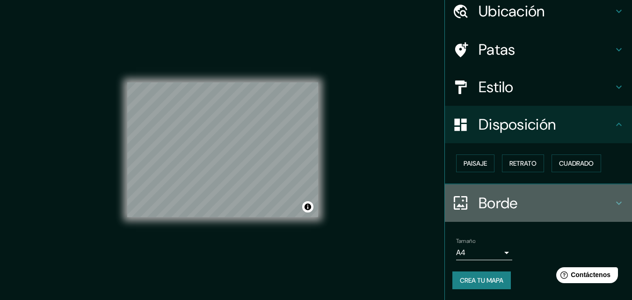
click at [614, 206] on icon at bounding box center [619, 203] width 11 height 11
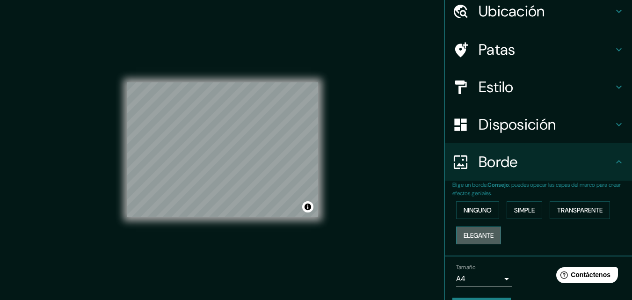
click at [493, 234] on button "Elegante" at bounding box center [478, 236] width 45 height 18
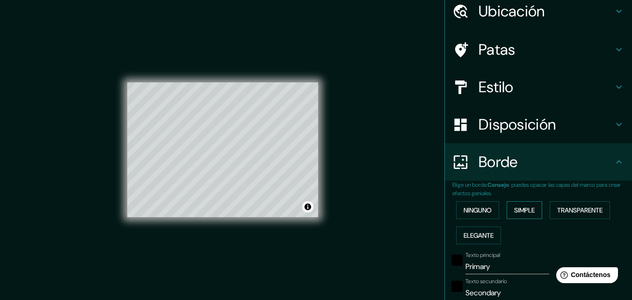
click at [528, 211] on font "Simple" at bounding box center [524, 210] width 21 height 8
click at [480, 242] on button "Elegante" at bounding box center [478, 236] width 45 height 18
click at [521, 210] on font "Simple" at bounding box center [524, 210] width 21 height 8
click at [480, 213] on font "Ninguno" at bounding box center [478, 210] width 28 height 8
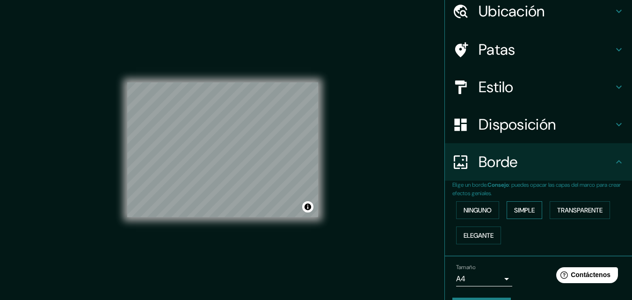
click at [519, 210] on font "Simple" at bounding box center [524, 210] width 21 height 8
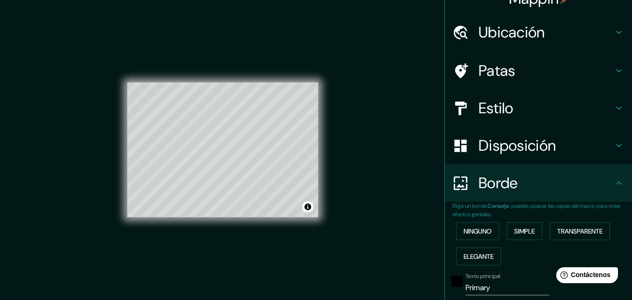
scroll to position [0, 0]
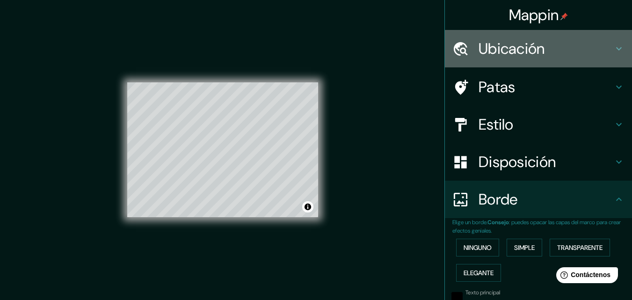
click at [609, 54] on div "Ubicación" at bounding box center [538, 48] width 187 height 37
type input "163"
type input "33"
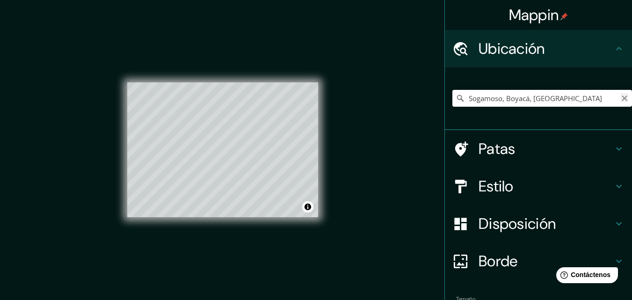
click at [621, 99] on icon "Claro" at bounding box center [624, 98] width 7 height 7
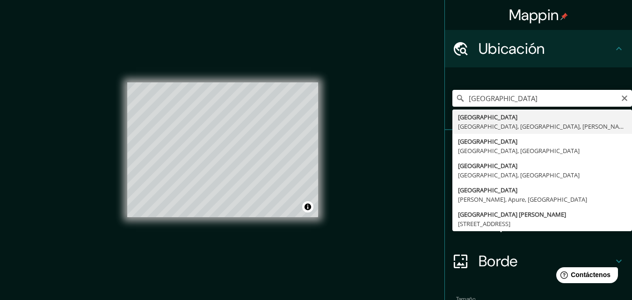
type input "Londres, Gran Londres, Inglaterra, Reino Unido"
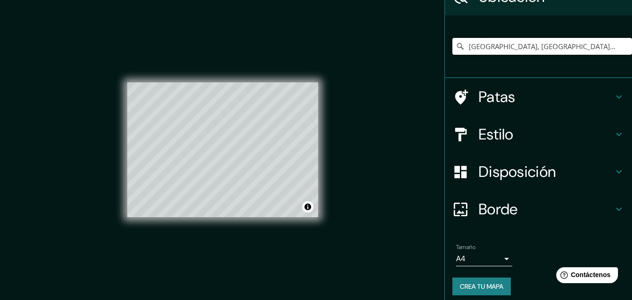
scroll to position [56, 0]
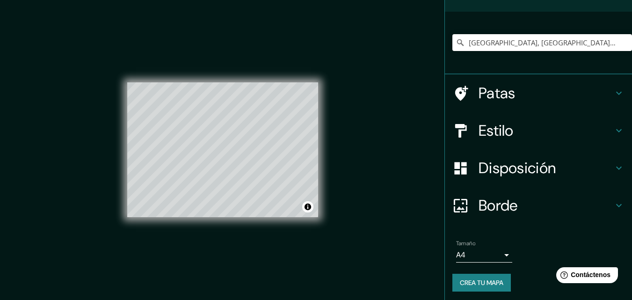
click at [464, 289] on button "Crea tu mapa" at bounding box center [482, 283] width 59 height 18
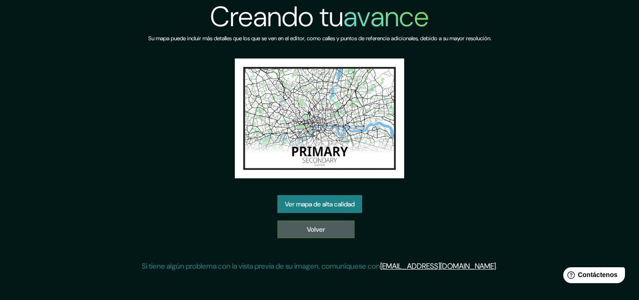
click at [325, 223] on font "Volver" at bounding box center [316, 229] width 18 height 12
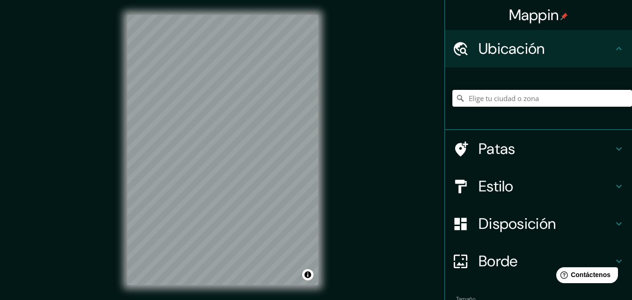
click at [477, 94] on input "Elige tu ciudad o zona" at bounding box center [543, 98] width 180 height 17
type input "Boyacá, Boyacá, [GEOGRAPHIC_DATA]"
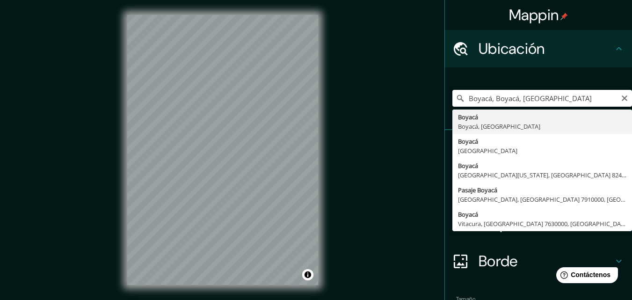
drag, startPoint x: 548, startPoint y: 101, endPoint x: 464, endPoint y: 112, distance: 85.0
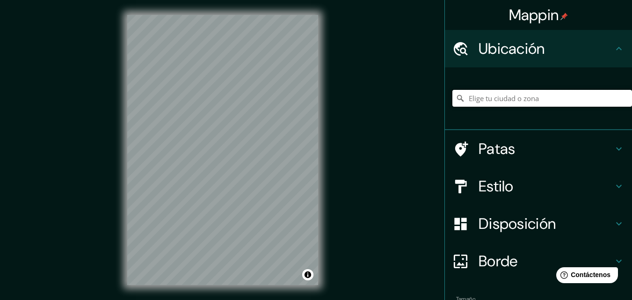
click at [466, 102] on input "Elige tu ciudad o zona" at bounding box center [543, 98] width 180 height 17
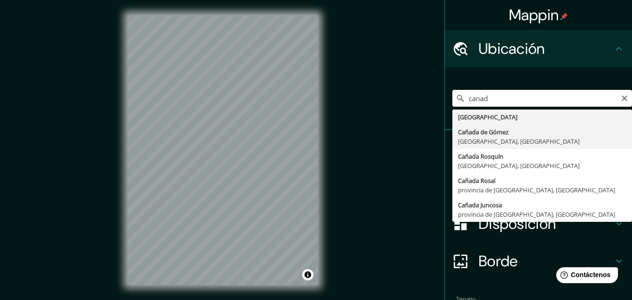
type input "[GEOGRAPHIC_DATA], [GEOGRAPHIC_DATA], [GEOGRAPHIC_DATA]"
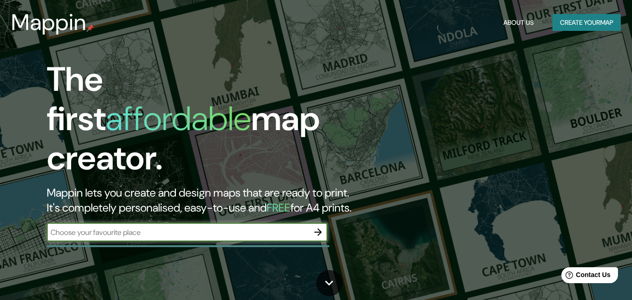
click at [315, 227] on icon "button" at bounding box center [318, 232] width 11 height 11
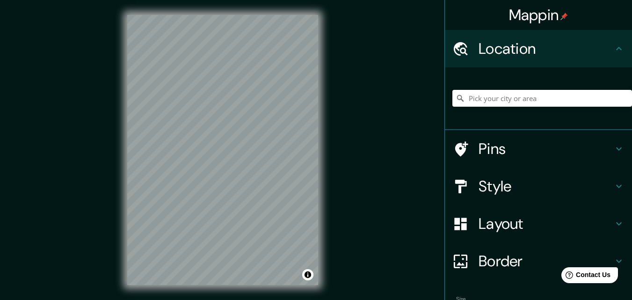
click at [493, 101] on input "Pick your city or area" at bounding box center [543, 98] width 180 height 17
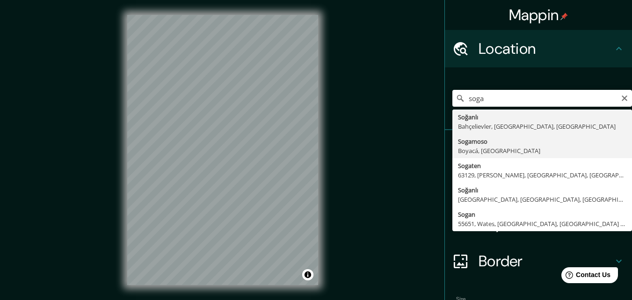
type input "Sogamoso, Boyacá, [GEOGRAPHIC_DATA]"
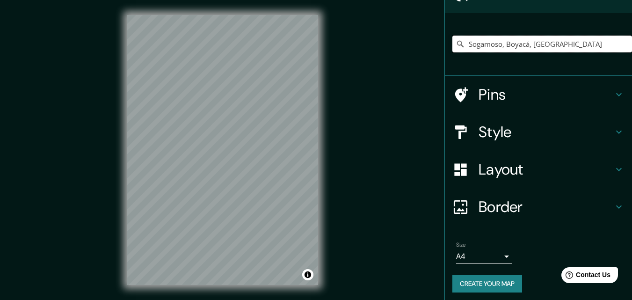
scroll to position [58, 0]
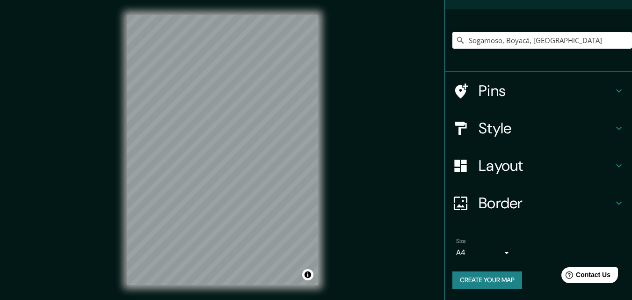
click at [614, 132] on icon at bounding box center [619, 128] width 11 height 11
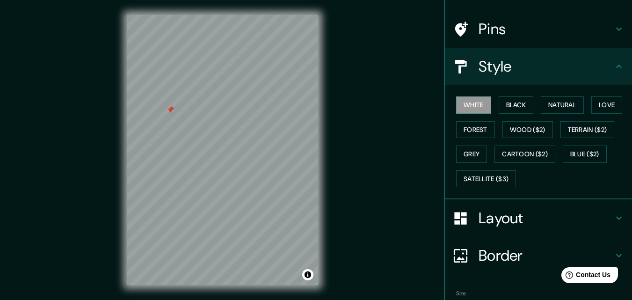
click at [167, 15] on div at bounding box center [222, 15] width 191 height 0
click at [191, 15] on div at bounding box center [222, 15] width 191 height 0
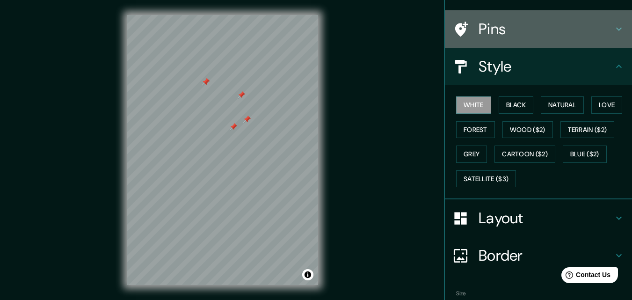
click at [591, 32] on h4 "Pins" at bounding box center [546, 29] width 135 height 19
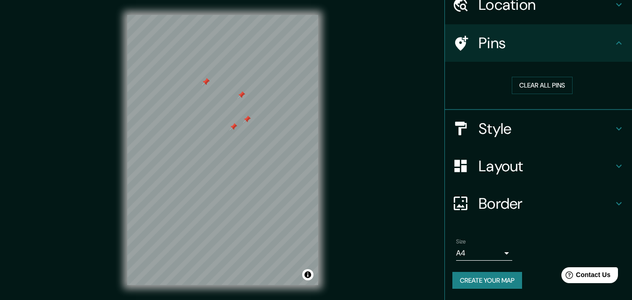
scroll to position [44, 0]
click at [553, 81] on button "Clear all pins" at bounding box center [542, 85] width 61 height 17
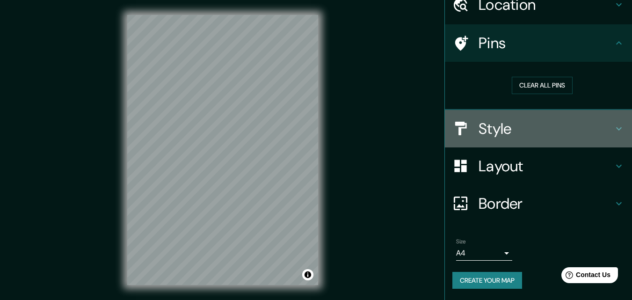
click at [580, 122] on h4 "Style" at bounding box center [546, 128] width 135 height 19
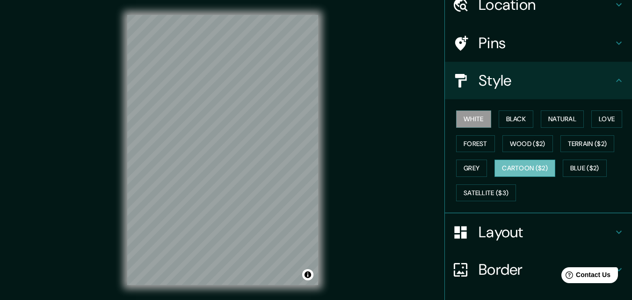
click at [529, 169] on button "Cartoon ($2)" at bounding box center [525, 168] width 61 height 17
click at [464, 170] on button "Grey" at bounding box center [471, 168] width 31 height 17
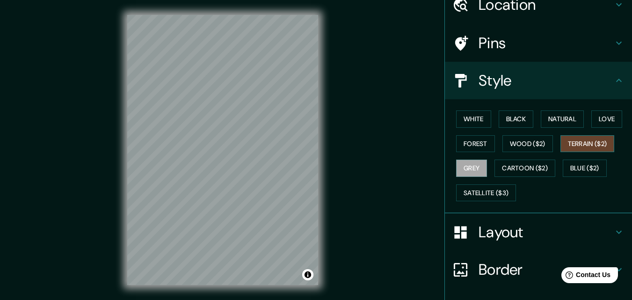
click at [561, 145] on button "Terrain ($2)" at bounding box center [588, 143] width 54 height 17
click at [535, 140] on button "Wood ($2)" at bounding box center [528, 143] width 51 height 17
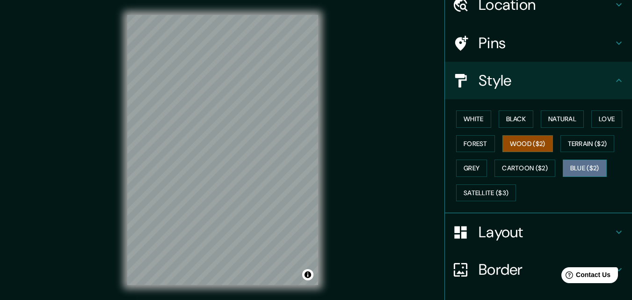
click at [577, 164] on button "Blue ($2)" at bounding box center [585, 168] width 44 height 17
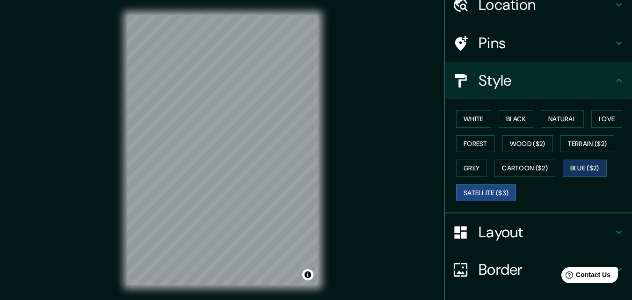
click at [499, 188] on button "Satellite ($3)" at bounding box center [486, 192] width 60 height 17
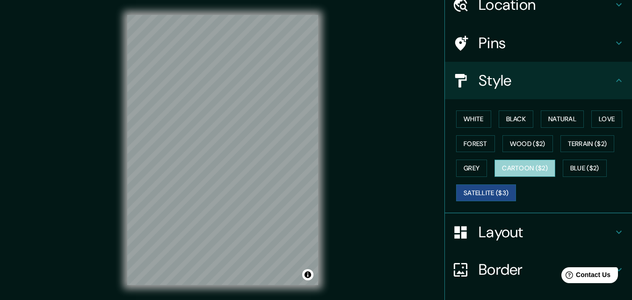
click at [519, 169] on button "Cartoon ($2)" at bounding box center [525, 168] width 61 height 17
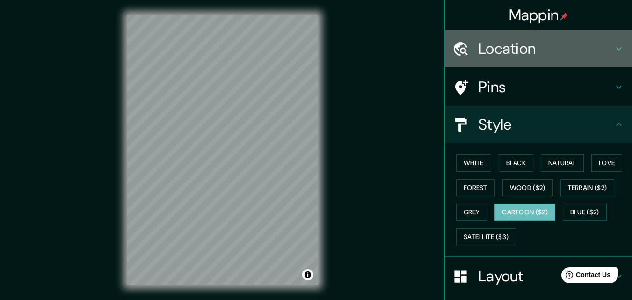
click at [553, 57] on h4 "Location" at bounding box center [546, 48] width 135 height 19
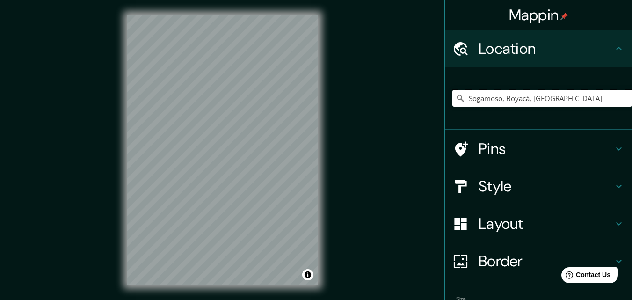
drag, startPoint x: 560, startPoint y: 97, endPoint x: 461, endPoint y: 110, distance: 100.6
click at [461, 110] on div "Sogamoso, Boyacá, Colombia" at bounding box center [543, 98] width 180 height 47
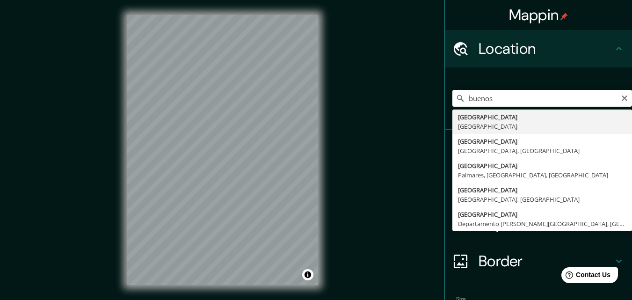
type input "Buenos Aires, Argentina"
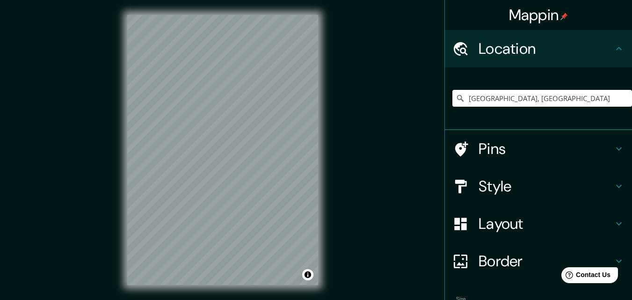
drag, startPoint x: 547, startPoint y: 100, endPoint x: 443, endPoint y: 121, distance: 106.1
click at [445, 121] on div "Buenos Aires, Argentina" at bounding box center [538, 98] width 187 height 63
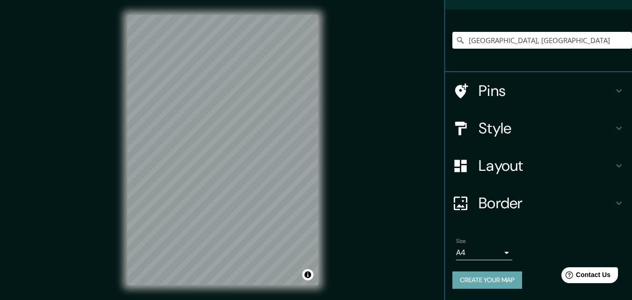
click at [502, 276] on button "Create your map" at bounding box center [488, 280] width 70 height 17
